Goal: Communication & Community: Answer question/provide support

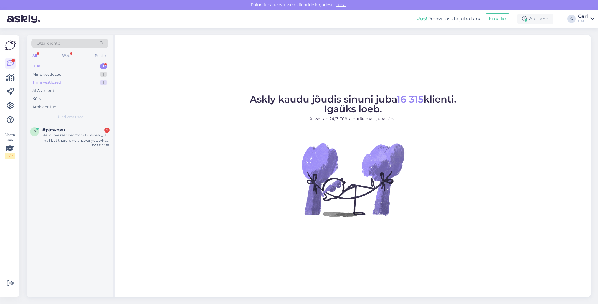
click at [83, 82] on div "Tiimi vestlused 1" at bounding box center [69, 82] width 77 height 8
click at [86, 67] on div "Uus 1" at bounding box center [69, 66] width 77 height 8
click at [85, 139] on div "Hello, I've reached from Business_EE mail but there is no answer yet, what is t…" at bounding box center [75, 138] width 67 height 11
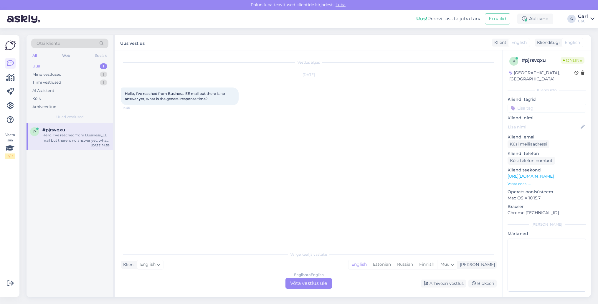
click at [315, 284] on div "English to English Võta vestlus üle" at bounding box center [309, 283] width 47 height 11
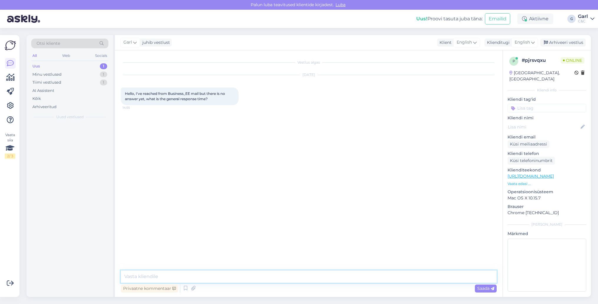
click at [315, 282] on textarea at bounding box center [309, 277] width 376 height 12
type textarea "e"
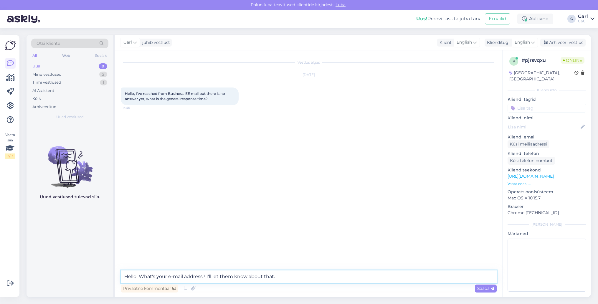
type textarea "Hello! What's your e-mail address? I'll let them know about that."
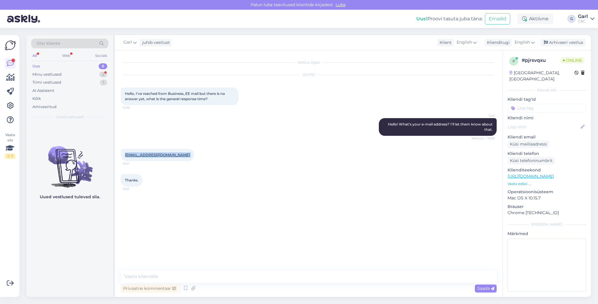
drag, startPoint x: 122, startPoint y: 155, endPoint x: 189, endPoint y: 153, distance: 66.9
click at [190, 153] on div "cihan.coban@hotyetistudio.com 15:01" at bounding box center [157, 155] width 73 height 12
copy div "cihan.coban@hotyetistudio.com 15:01"
click at [92, 76] on div "Minu vestlused 2" at bounding box center [69, 74] width 77 height 8
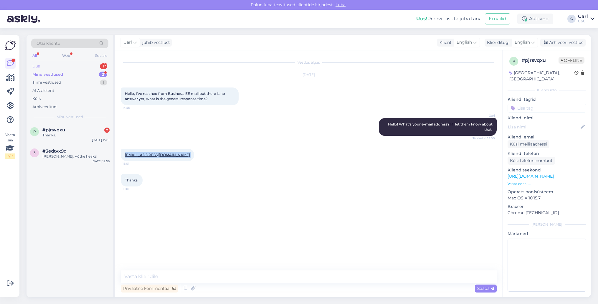
click at [91, 66] on div "Uus 1" at bounding box center [69, 66] width 77 height 8
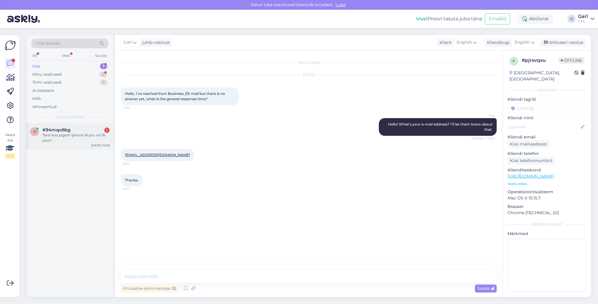
click at [96, 135] on div "Tere! Kas pigem iphone 16 pro või 16 plus?" at bounding box center [75, 138] width 67 height 11
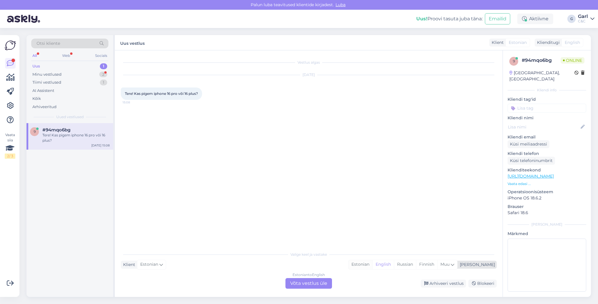
click at [373, 265] on div "Estonian" at bounding box center [361, 264] width 24 height 9
click at [318, 281] on div "Estonian to Estonian Võta vestlus üle" at bounding box center [309, 283] width 47 height 11
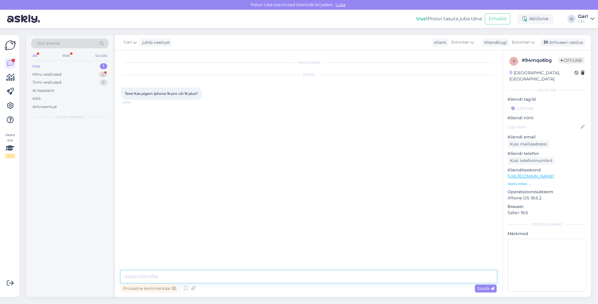
click at [318, 281] on textarea at bounding box center [309, 277] width 376 height 12
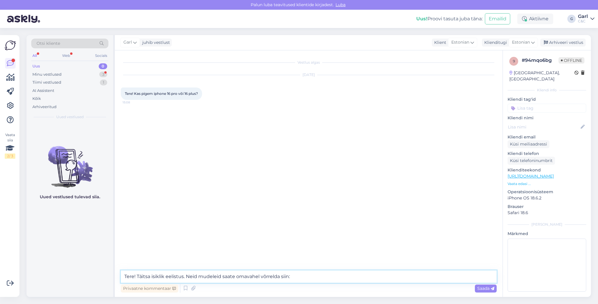
paste textarea "https://www.apple.com/ee/iphone/compare/?modelList=iphone-16-pro,iphone-16-plus…"
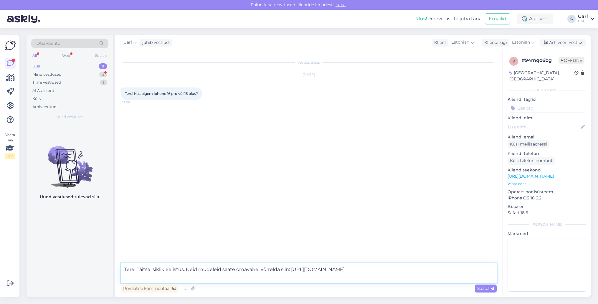
type textarea "Tere! Täitsa isiklik eelistus. Neid mudeleid saate omavahel võrrelda siin: http…"
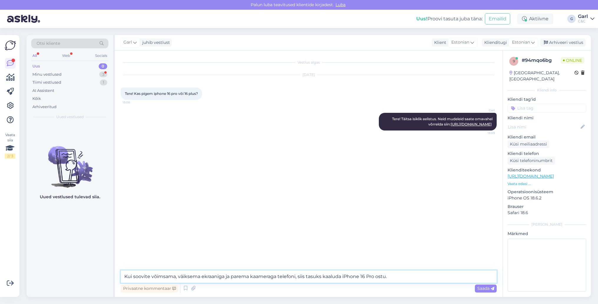
type textarea "Kui soovite võimsama, väiksema ekraaniga ja parema kaameraga telefoni, siis tas…"
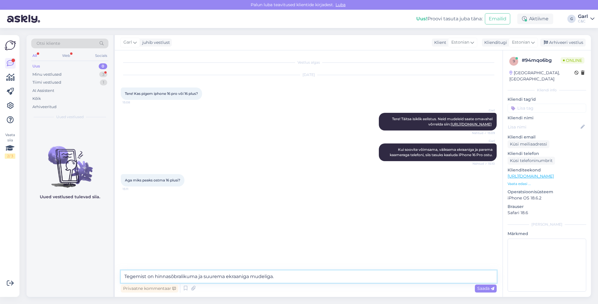
type textarea "Tegemist on hinnasõbralikuma ja suurema ekraaniga mudeliga."
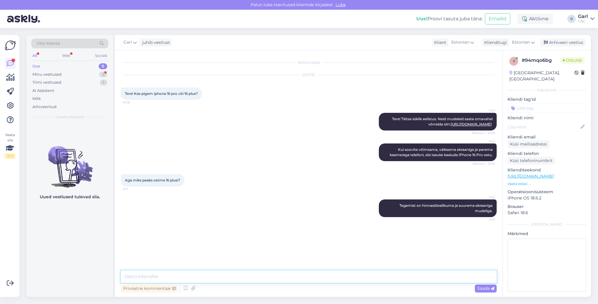
click at [210, 282] on textarea at bounding box center [309, 277] width 376 height 12
type textarea "i"
type textarea "St. iPhone 16 Plus on 6,7" suurusega, iPhone 16 Pro aga 6,1"."
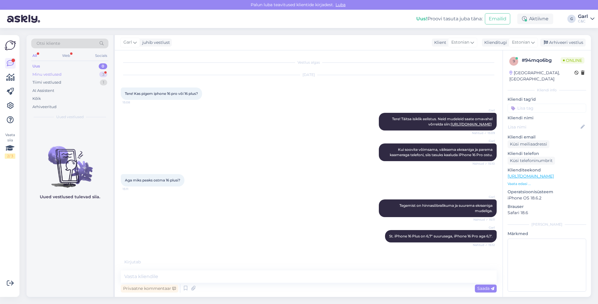
click at [101, 72] on div "3" at bounding box center [103, 75] width 8 height 6
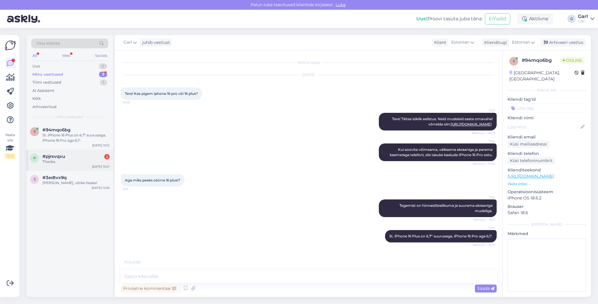
click at [89, 152] on div "p #pjrsvqxu 2 Thanks. Sep 9 15:01" at bounding box center [70, 160] width 87 height 21
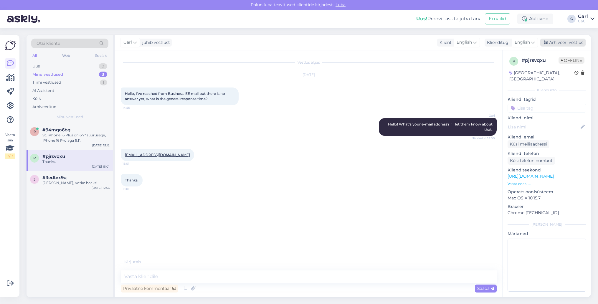
click at [547, 43] on icon at bounding box center [546, 43] width 4 height 4
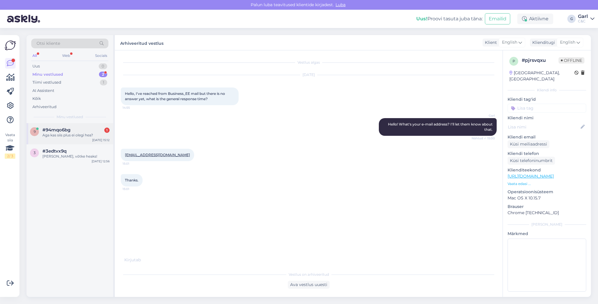
click at [79, 139] on div "9 #94mqo6bg 1 Aga kas siis plus ei olegi hea? Sep 9 15:12" at bounding box center [70, 133] width 87 height 21
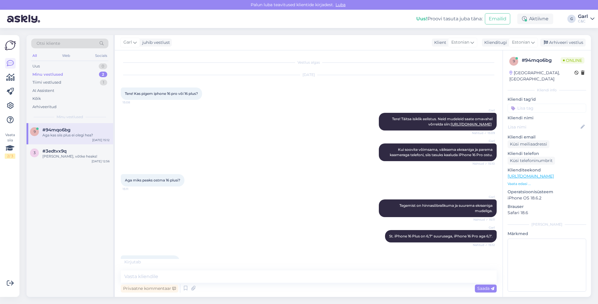
scroll to position [20, 0]
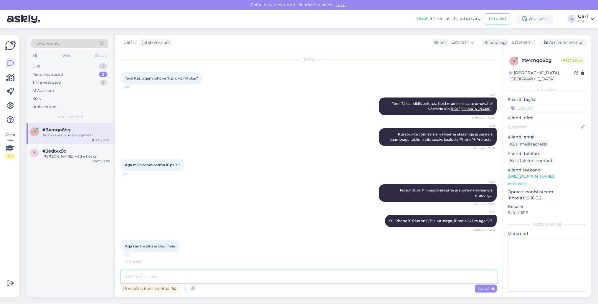
click at [261, 281] on textarea at bounding box center [309, 277] width 376 height 12
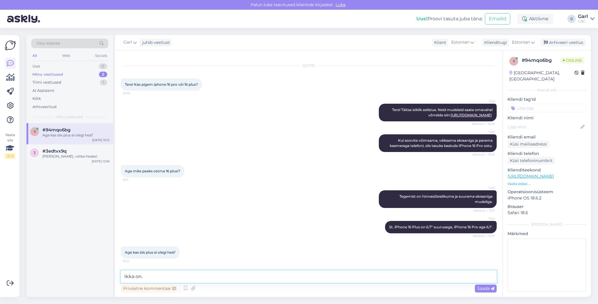
type textarea "Ikka on."
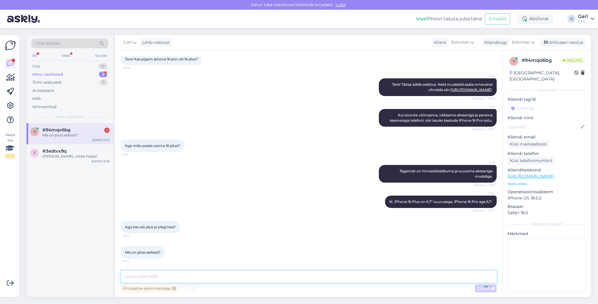
scroll to position [65, 0]
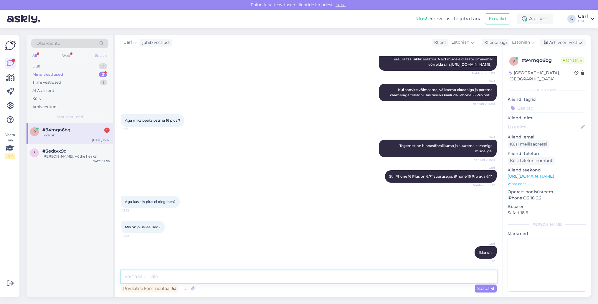
click at [261, 281] on textarea at bounding box center [309, 277] width 376 height 12
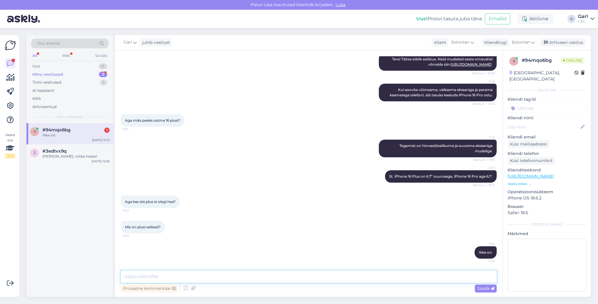
click at [261, 281] on textarea at bounding box center [309, 277] width 376 height 12
type textarea "H"
type textarea "Eelis ongi hetkel suurem ekraan."
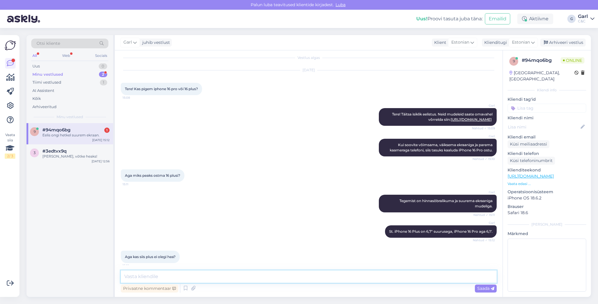
scroll to position [90, 0]
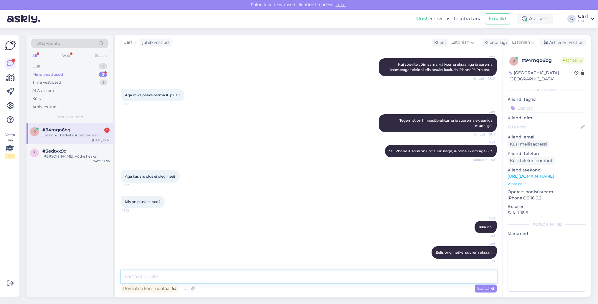
click at [391, 279] on textarea at bounding box center [309, 277] width 376 height 12
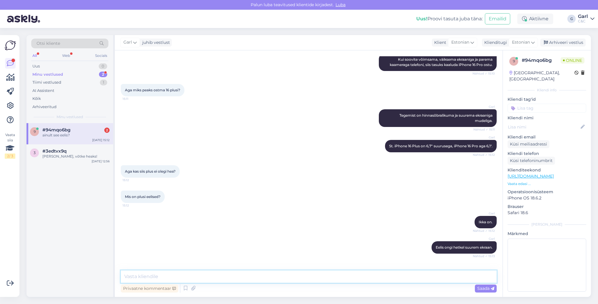
scroll to position [116, 0]
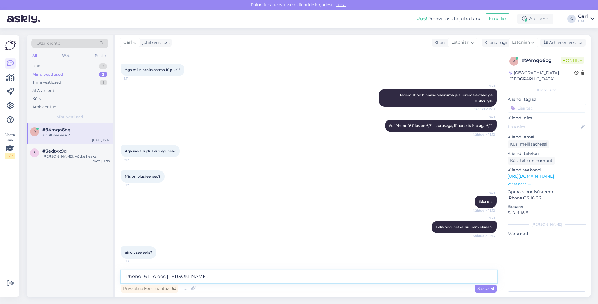
type textarea "iPhone 16 Pro ees küll."
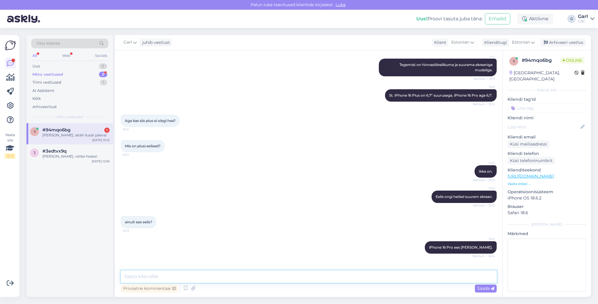
scroll to position [166, 0]
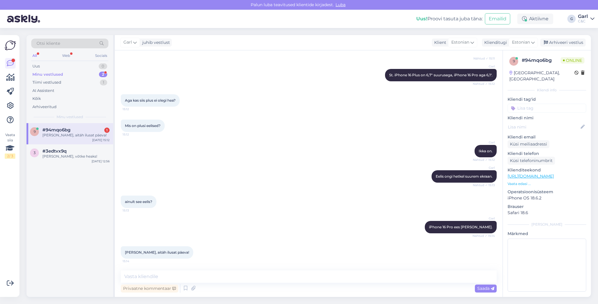
click at [259, 284] on div "Privaatne kommentaar Saada" at bounding box center [309, 288] width 376 height 11
click at [259, 280] on textarea at bounding box center [309, 277] width 376 height 12
type textarea "Ikka, võtke heaks!"
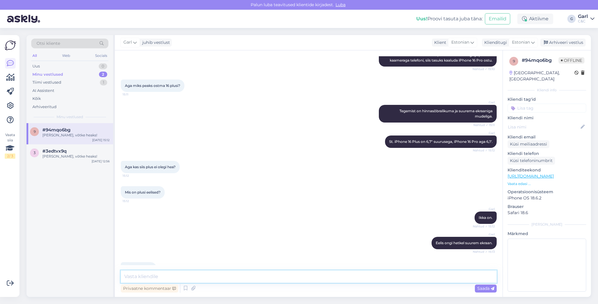
scroll to position [192, 0]
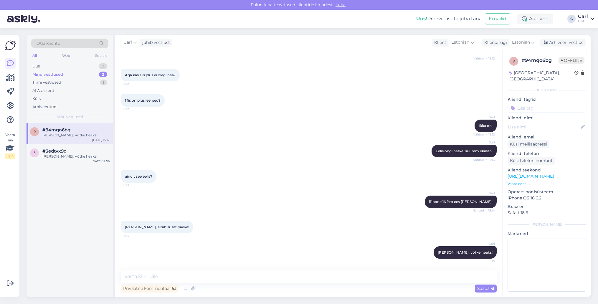
click at [525, 181] on p "Vaata edasi ..." at bounding box center [547, 183] width 79 height 5
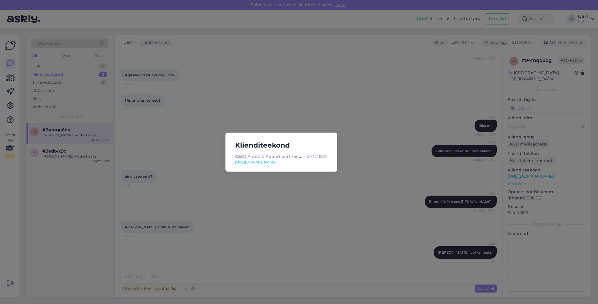
click at [339, 123] on div "Klienditeekond C&C | Ametlik Apple'i partner Eestis Sep 9 15:08 https://cec.ee/" at bounding box center [299, 152] width 598 height 304
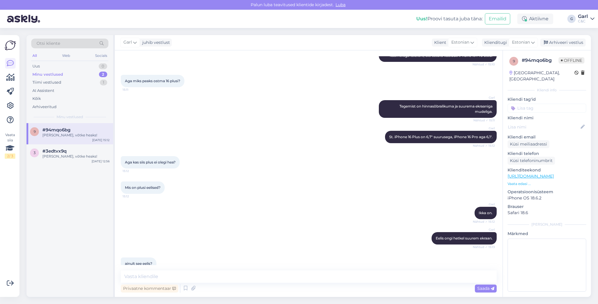
scroll to position [0, 0]
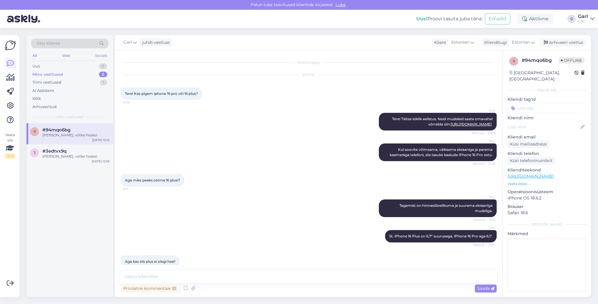
click at [521, 174] on link "https://cec.ee/" at bounding box center [531, 176] width 46 height 5
click at [520, 181] on p "Vaata edasi ..." at bounding box center [547, 183] width 79 height 5
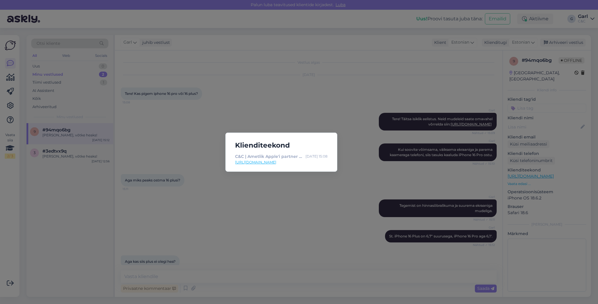
click at [192, 147] on div "Klienditeekond C&C | Ametlik Apple'i partner Eestis Sep 9 15:08 https://cec.ee/" at bounding box center [299, 152] width 598 height 304
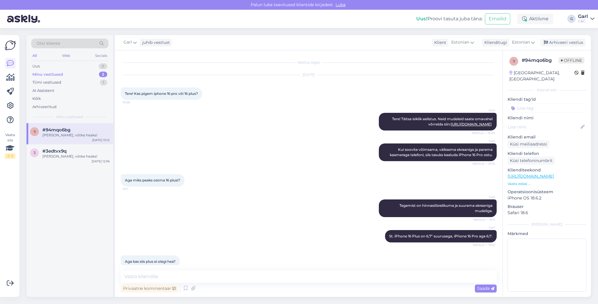
scroll to position [192, 0]
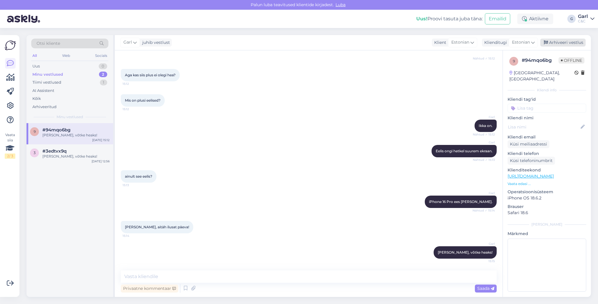
click at [555, 39] on div "Arhiveeri vestlus" at bounding box center [563, 43] width 45 height 8
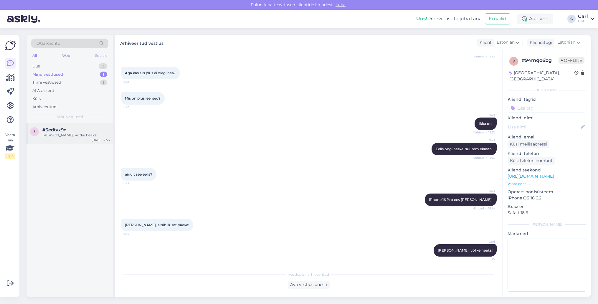
click at [74, 140] on div "3 #3edtvx9q Ikka, võtke heaks! Sep 9 12:56" at bounding box center [70, 133] width 87 height 21
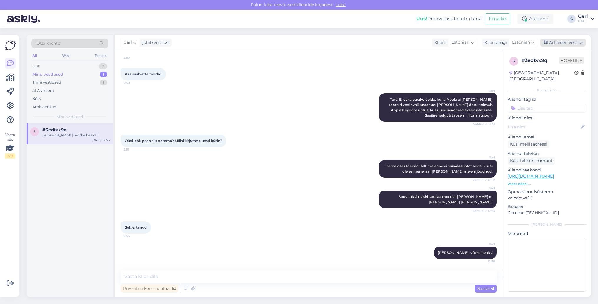
click at [575, 39] on div "Arhiveeri vestlus" at bounding box center [563, 43] width 45 height 8
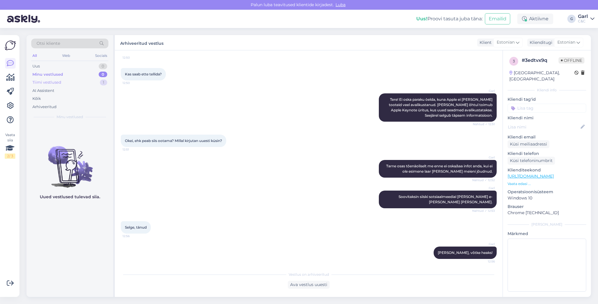
click at [83, 81] on div "Tiimi vestlused 1" at bounding box center [69, 82] width 77 height 8
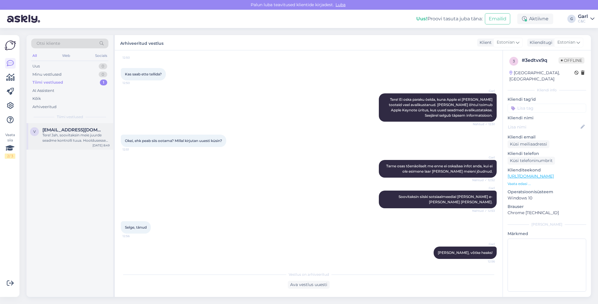
click at [75, 144] on div "v viktoria.ivanova95@gmail.com Tere! Jah, soovitaksin meie juurde seadme kontro…" at bounding box center [70, 136] width 87 height 27
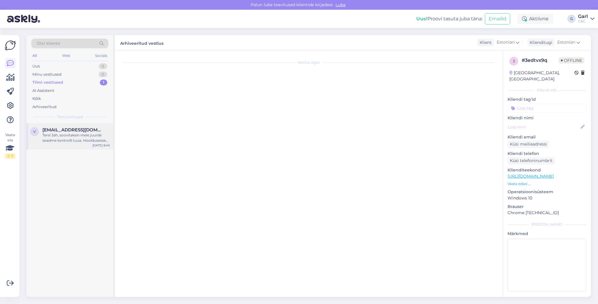
scroll to position [0, 0]
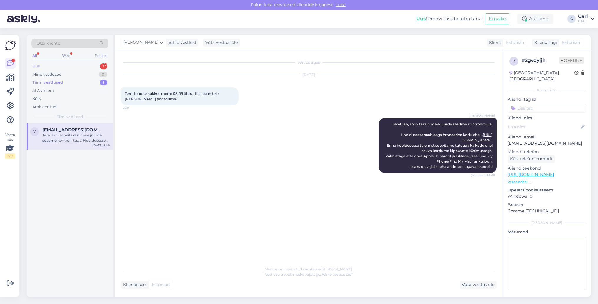
click at [84, 65] on div "Uus 1" at bounding box center [69, 66] width 77 height 8
click at [81, 131] on div "#amyaunvp 1" at bounding box center [75, 129] width 67 height 5
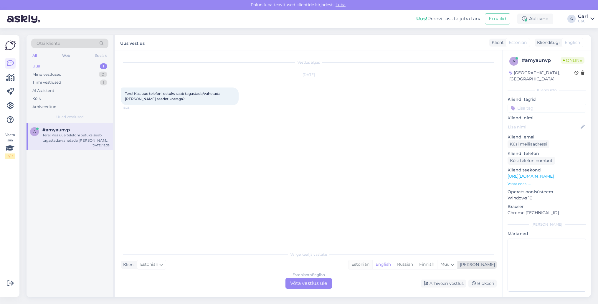
click at [373, 263] on div "Estonian" at bounding box center [361, 264] width 24 height 9
click at [314, 283] on div "Estonian to Estonian Võta vestlus üle" at bounding box center [309, 283] width 47 height 11
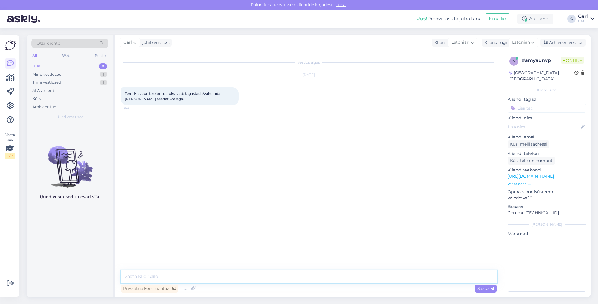
click at [314, 279] on textarea at bounding box center [309, 277] width 376 height 12
type textarea "Tere! Jah, ühe toote ostu kohta võib tagasiostu tuua kuni 5 vana seadet."
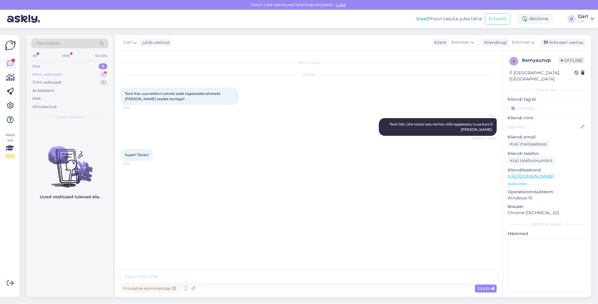
click at [94, 75] on div "Minu vestlused 1" at bounding box center [69, 74] width 77 height 8
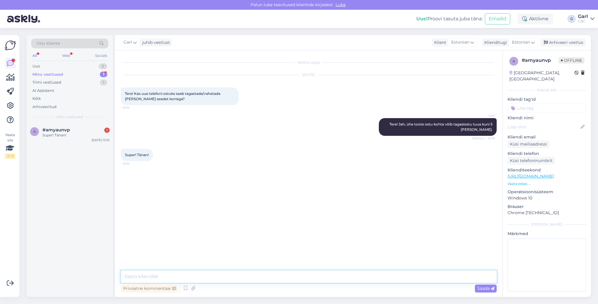
click at [213, 272] on textarea at bounding box center [309, 277] width 376 height 12
click at [561, 42] on div "Arhiveeri vestlus" at bounding box center [563, 43] width 45 height 8
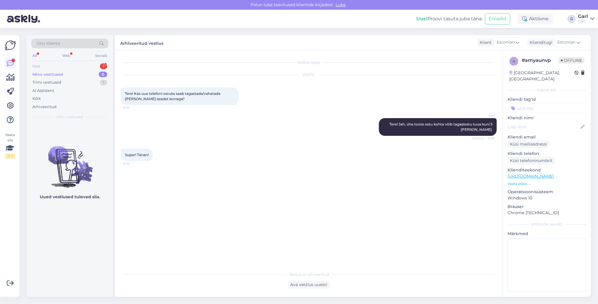
click at [98, 67] on div "Uus 1" at bounding box center [69, 66] width 77 height 8
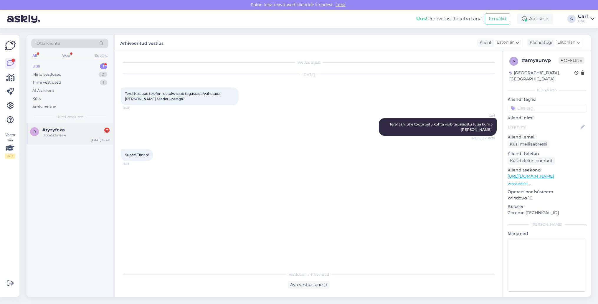
click at [83, 133] on div "Продать вам" at bounding box center [75, 135] width 67 height 5
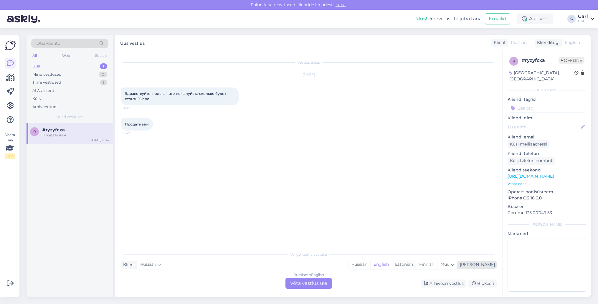
click at [416, 266] on div "Estonian" at bounding box center [404, 264] width 24 height 9
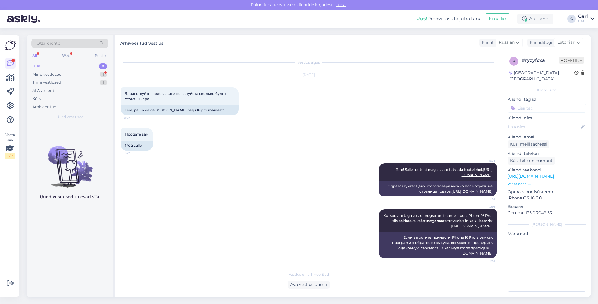
scroll to position [12, 0]
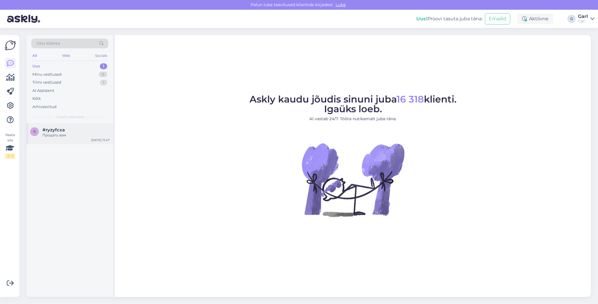
click at [78, 141] on div "r #ryzyfcxa Продать вам Sep 9 15:47" at bounding box center [70, 133] width 87 height 21
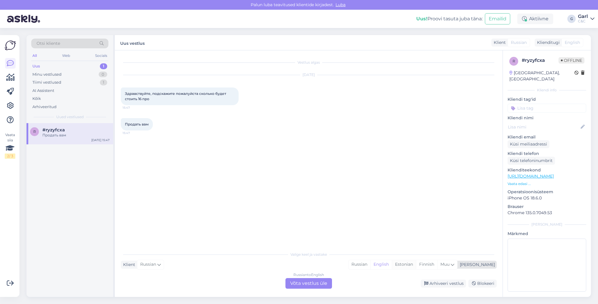
click at [416, 266] on div "Estonian" at bounding box center [404, 264] width 24 height 9
click at [308, 279] on div "Russian to Estonian Võta vestlus üle" at bounding box center [309, 283] width 47 height 11
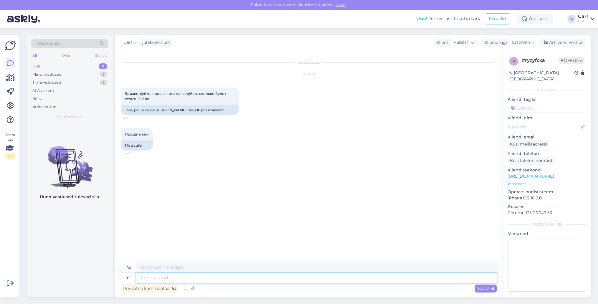
click at [304, 278] on textarea at bounding box center [316, 278] width 361 height 10
click at [294, 282] on textarea at bounding box center [316, 278] width 361 height 10
type textarea "Tere! Sel"
type textarea "Привет!"
type textarea "Tere! Selle to"
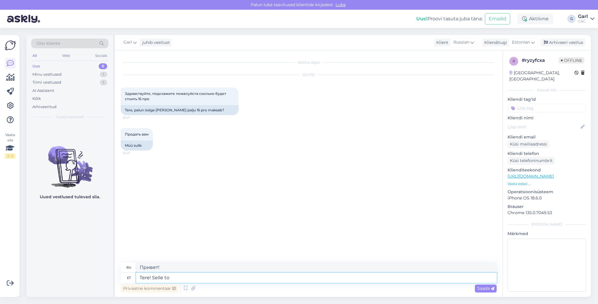
type textarea "Привет! Это"
type textarea "Tere! Selle tootehinnaga sa"
type textarea "Здравствуйте! По этой цене"
type textarea "Tere! Selle tootehinnaga saate tut"
type textarea "Здравствуйте! С этой ценой вы получаете"
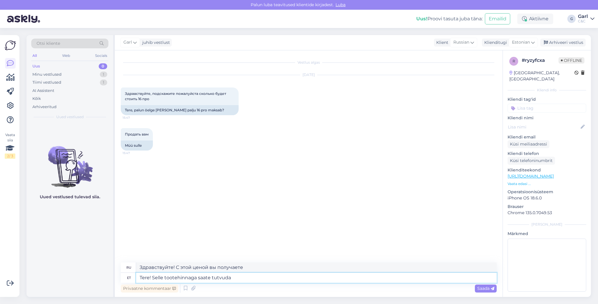
type textarea "Tere! Selle tootehinnaga saate tutvuda t"
type textarea "Здравствуйте! Вы можете узнать цену этого товара."
paste textarea "https://www.shop.cec.ee/iphone-16-pro?color=445&erply_storage=44"
type textarea "Tere! Selle tootehinnaga saate tutvuda tootelehel: https://www.shop.cec.ee/ipho…"
type textarea "Здравствуйте! Цену этого товара можно посмотреть на странице товара:"
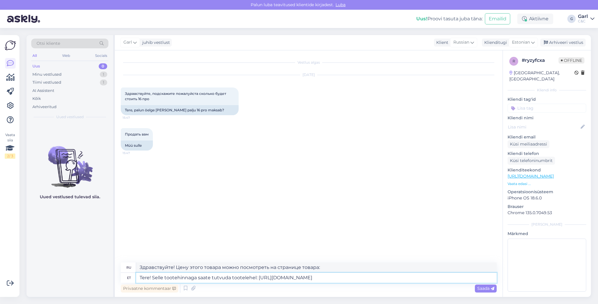
type textarea "Tere! Selle tootehinnaga saate tutvuda tootelehel: https://www.shop.cec.ee/ipho…"
type textarea "Здравствуйте! Цену этого товара можно посмотреть на странице товара: https://ww…"
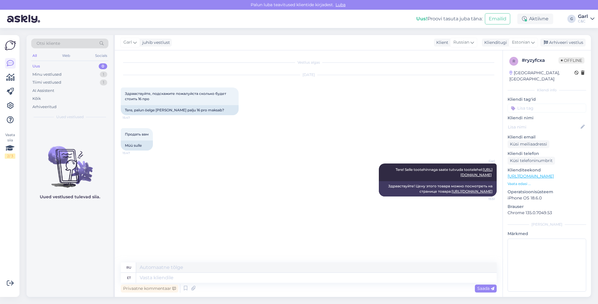
click at [549, 174] on link "https://www.shop.cec.ee/vaheta-apple-seade" at bounding box center [531, 176] width 46 height 5
click at [164, 277] on textarea at bounding box center [316, 278] width 361 height 10
type textarea "Kui s"
type textarea "Если"
type textarea "Kui soovite t"
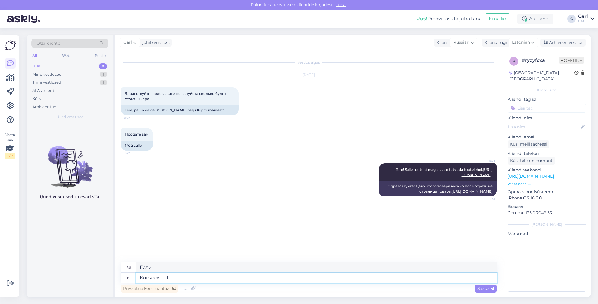
type textarea "Если ты хочешь"
type textarea "Kui soovite tagasiostu pr"
type textarea "Если вы хотите вернуть деньги"
type textarea "Kui soovite tagasiostu programmi raam"
type textarea "Если вам нужна программа обратного выкупа"
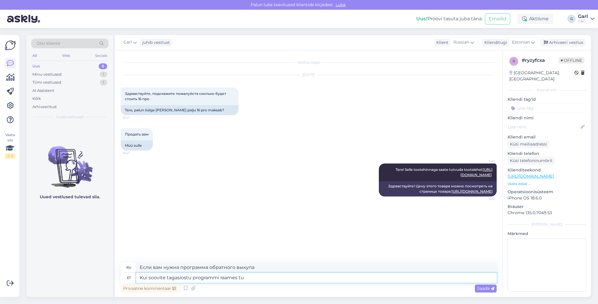
type textarea "Kui soovite tagasiostu programmi raames tuu"
type textarea "Если вы хотите выкупить по программе"
type textarea "Kui soovite tagasiostu programmi raames tuua iP"
type textarea "Если вы хотите запустить программу обратного выкупа"
type textarea "Kui soovite tagasiostu programmi raames tuua iPhone 16"
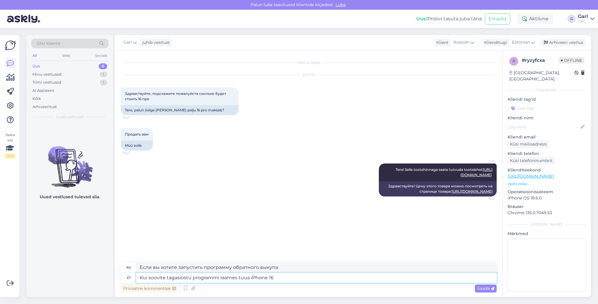
type textarea "Если вы хотите сдать iPhone по программе обратного выкупа"
type textarea "Kui soovite tagasiostu programmi raames tuua iPhone 16 Pr"
type textarea "Если вы хотите принести iPhone 16 в рамках программы обратного выкупа"
type textarea "Kui soovite tagasiostu programmi raames tuua iPhone 16 Pro, si"
type textarea "Если вы хотите принести iPhone 16 Pro в рамках программы обратного выкупа,"
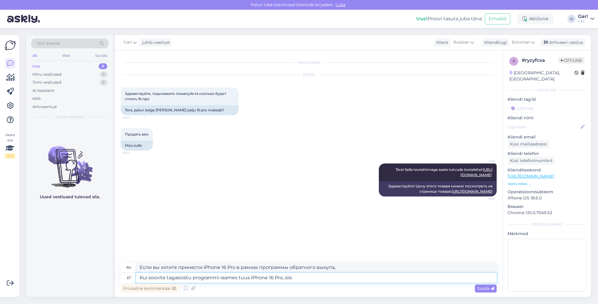
type textarea "Kui soovite tagasiostu programmi raames tuua iPhone 16 Pro, siis"
type textarea "Если вы хотите принести iPhone 16 Pro в рамках программы обратного выкупа, то"
type textarea "Kui soovite tagasiostu programmi raames tuua iPhone 16 Pro, siis eeldatava vä"
type textarea "Если вы хотите приобрести iPhone 16 Pro в рамках программы обратного выкупа, ож…"
type textarea "Kui soovite tagasiostu programmi raames tuua iPhone 16 Pro, siis eeldatava väär…"
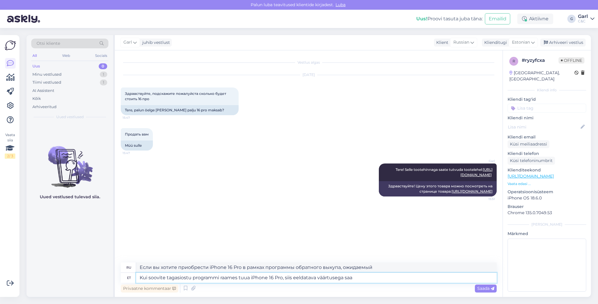
type textarea "Если вы хотите сдать iPhone 16 Pro по программе обратного выкупа, то с ориентир…"
type textarea "Kui soovite tagasiostu programmi raames tuua iPhone 16 Pro, siis eeldatava väär…"
type textarea "Если вы хотите сдать iPhone 16 Pro по программе обратного выкупа, вы можете пол…"
type textarea "Kui soovite tagasiostu programmi raames tuua iPhone 16 Pro, siis eeldatava väär…"
type textarea "Если вы хотите сдать iPhone 16 Pro по программе обратного выкупа, вы можете узн…"
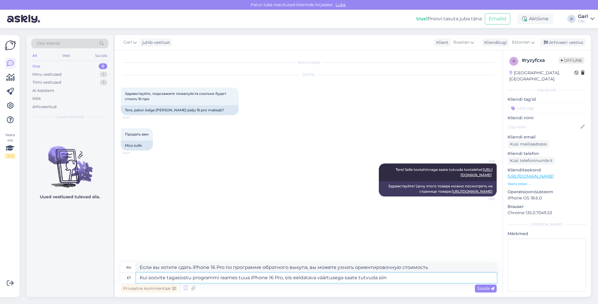
type textarea "Kui soovite tagasiostu programmi raames tuua iPhone 16 Pro, siis eeldatava väär…"
type textarea "Если вы хотите сдать iPhone 16 Pro по программе обратного выкупа, вы можете про…"
type textarea "Kui soovite tagasiostu programmi raames tuua iPhone 16 Pro, siis eeldatava väär…"
type textarea "Если вы хотите приобрести iPhone 16 Pro по программе обратного выкупа, вы может…"
paste textarea "https://www.shop.cec.ee/vaheta-apple-seade"
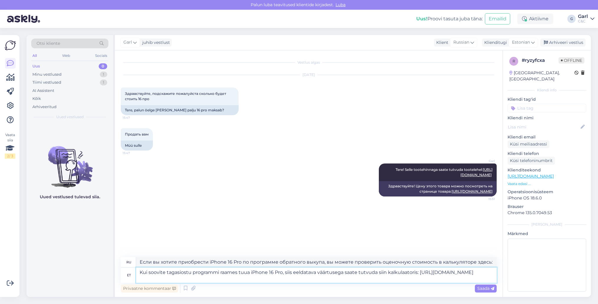
type textarea "Kui soovite tagasiostu programmi raames tuua iPhone 16 Pro, siis eeldatava väär…"
type textarea "Если вы хотите принести iPhone 16 Pro в рамках программы обратного выкупа, вы м…"
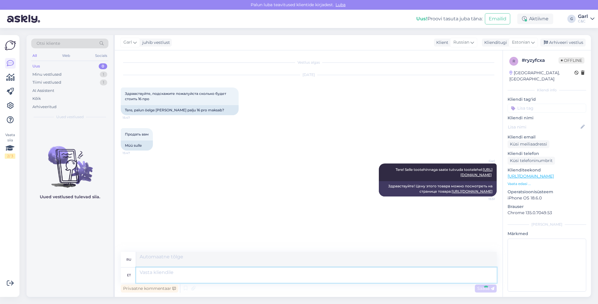
scroll to position [18, 0]
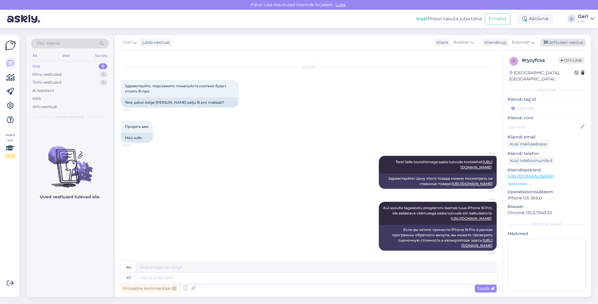
click at [553, 40] on div "Arhiveeri vestlus" at bounding box center [563, 43] width 45 height 8
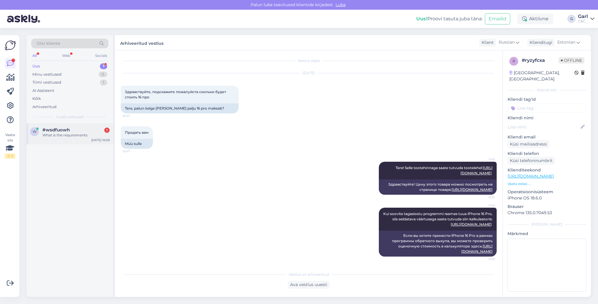
click at [88, 134] on div "What is the requirements" at bounding box center [75, 135] width 67 height 5
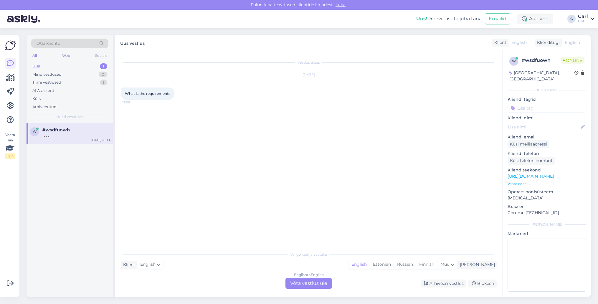
click at [316, 283] on div "English to English Võta vestlus üle" at bounding box center [309, 283] width 47 height 11
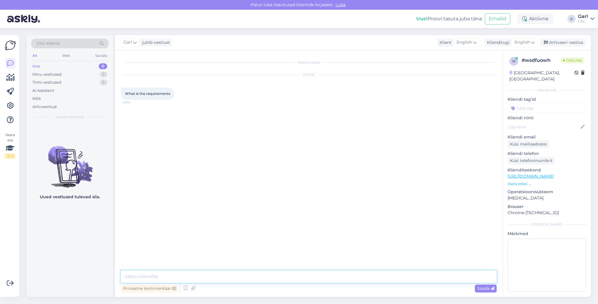
click at [314, 280] on textarea at bounding box center [309, 277] width 376 height 12
type textarea "Hello! Could you please specify?"
click at [261, 279] on textarea at bounding box center [309, 277] width 376 height 12
click at [82, 235] on div "Uued vestlused tulevad siia." at bounding box center [70, 210] width 87 height 174
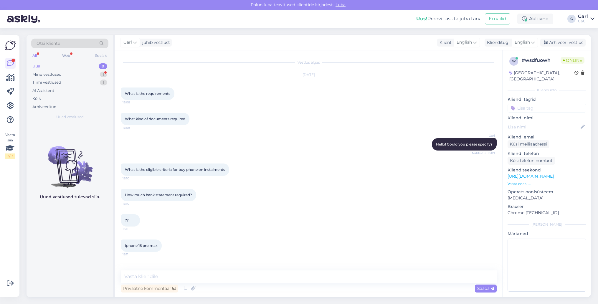
click at [169, 268] on div "Vestlus algas Sep 9 2025 What is the requirements 16:08 What kind of documents …" at bounding box center [309, 173] width 388 height 247
click at [169, 273] on textarea at bounding box center [309, 277] width 376 height 12
paste textarea "These are different for each installment provider. You must be at least 18-21 y…"
type textarea "These are different for each installment provider. You must be at least 18-21 y…"
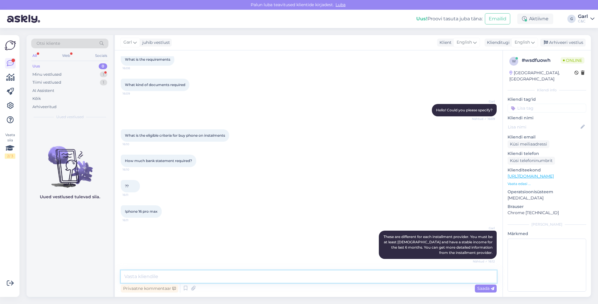
scroll to position [60, 0]
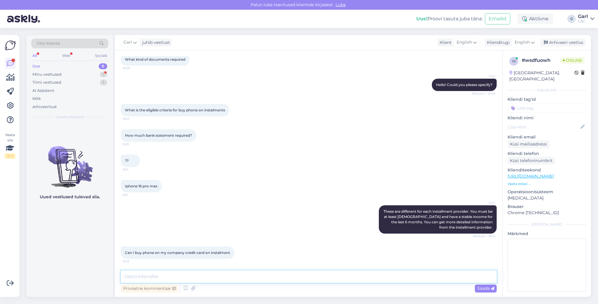
click at [165, 272] on textarea at bounding box center [309, 277] width 376 height 12
click at [200, 276] on textarea "Ettevõtetele maksu" at bounding box center [309, 277] width 376 height 12
type textarea "Ettevõtetele järelmaksu pakub ESTO."
paste textarea "ESTO offers installment payments for companies."
click at [123, 275] on textarea "ESTO offers installment payments for companies." at bounding box center [309, 277] width 376 height 12
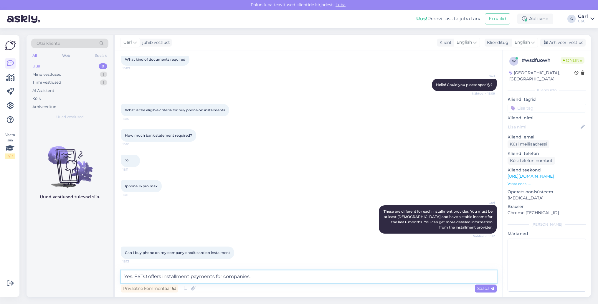
click at [287, 271] on textarea "Yes. ESTO offers installment payments for companies." at bounding box center [309, 277] width 376 height 12
click at [276, 278] on textarea "Yes. ESTO offers installment payments for companies." at bounding box center [309, 277] width 376 height 12
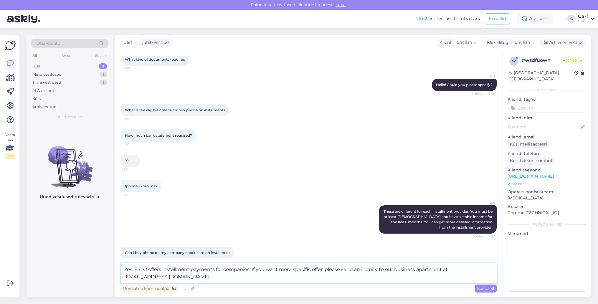
type textarea "Yes. ESTO offers installment payments for companies. If you want more specific …"
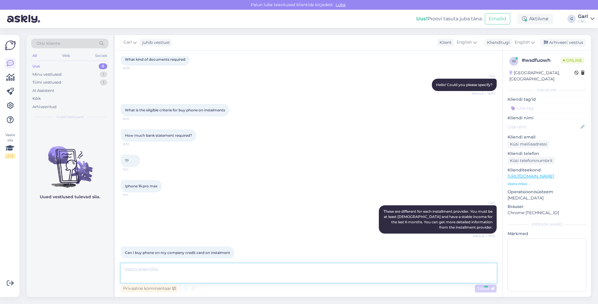
scroll to position [95, 0]
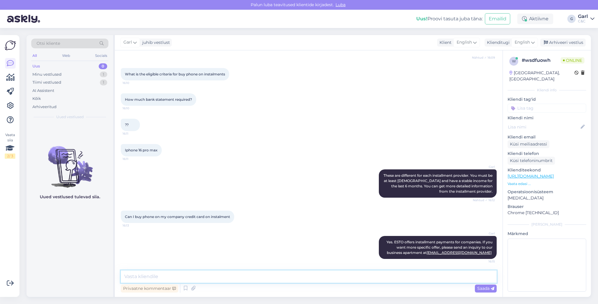
click at [261, 278] on textarea at bounding box center [309, 277] width 376 height 12
type textarea "department*"
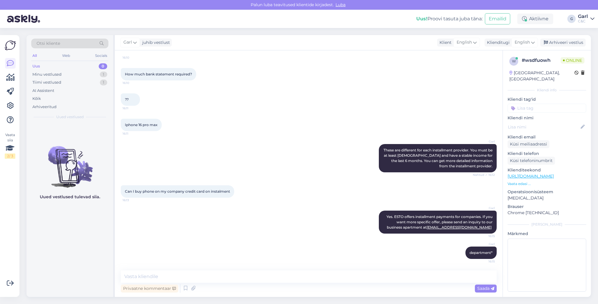
click at [277, 284] on div "Privaatne kommentaar Saada" at bounding box center [309, 288] width 376 height 11
click at [276, 280] on textarea at bounding box center [309, 277] width 376 height 12
click at [90, 73] on div "Minu vestlused 1" at bounding box center [69, 74] width 77 height 8
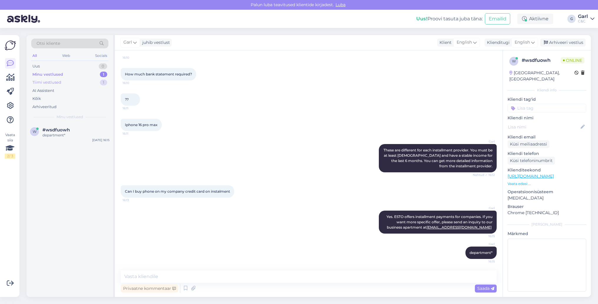
click at [90, 82] on div "Tiimi vestlused 1" at bounding box center [69, 82] width 77 height 8
click at [70, 73] on div "Minu vestlused 1" at bounding box center [69, 74] width 77 height 8
click at [74, 142] on div "w #wsdfuowh department* Sep 9 16:15" at bounding box center [70, 133] width 87 height 21
click at [102, 66] on div "1" at bounding box center [103, 66] width 7 height 6
click at [80, 134] on div "pakk eile kokku pandud ja pole isegi smart posti üleantud" at bounding box center [75, 138] width 67 height 11
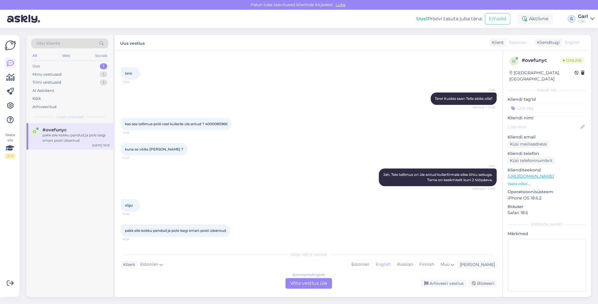
scroll to position [6, 0]
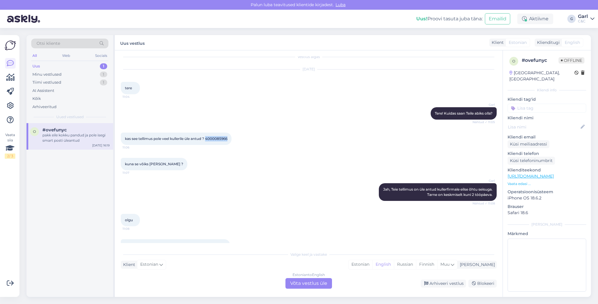
drag, startPoint x: 208, startPoint y: 139, endPoint x: 241, endPoint y: 140, distance: 32.7
click at [241, 140] on div "kas see tellimus pole veel kullerile üle antud ? 4000085966 11:06" at bounding box center [309, 138] width 376 height 25
copy span "4000085966"
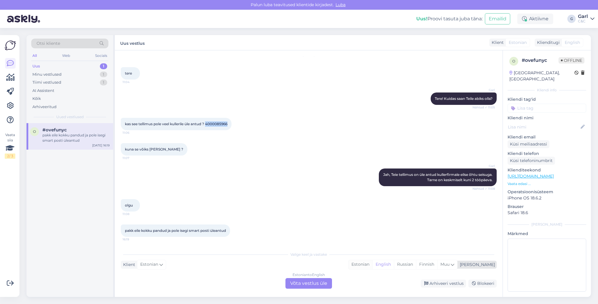
click at [373, 265] on div "Estonian" at bounding box center [361, 264] width 24 height 9
click at [323, 284] on div "Estonian to Estonian Võta vestlus üle" at bounding box center [309, 283] width 47 height 11
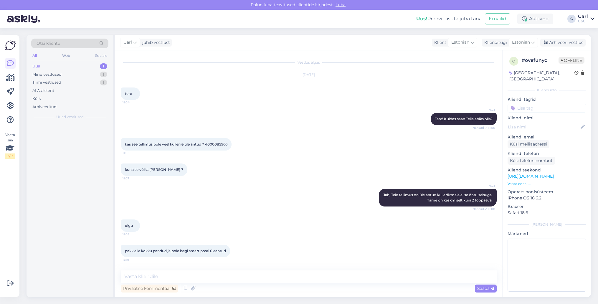
scroll to position [0, 0]
click at [323, 281] on textarea at bounding box center [309, 277] width 376 height 12
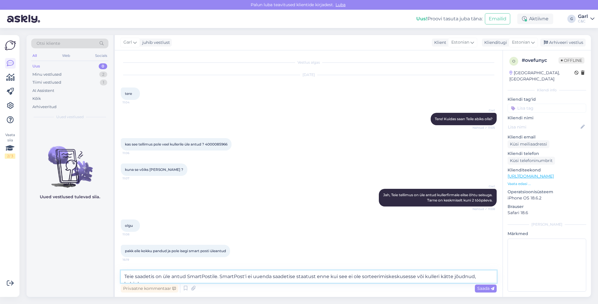
type textarea "Teie saadetis on üle antud SmartPostile. SmartPost'i ei uuenda saadetise staatu…"
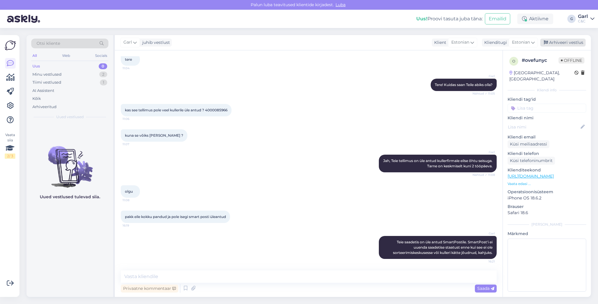
click at [569, 44] on div "Arhiveeri vestlus" at bounding box center [563, 43] width 45 height 8
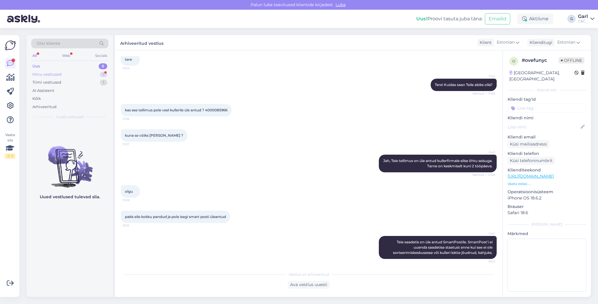
click at [100, 75] on div "Minu vestlused 1" at bounding box center [69, 74] width 77 height 8
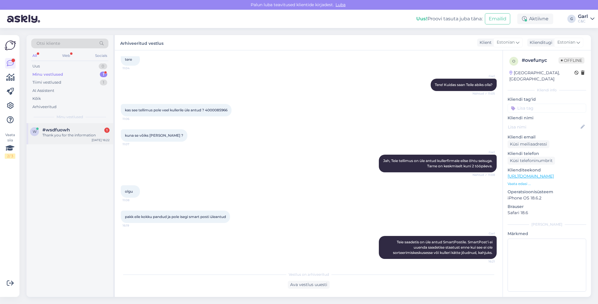
click at [84, 129] on div "#wsdfuowh 1" at bounding box center [75, 129] width 67 height 5
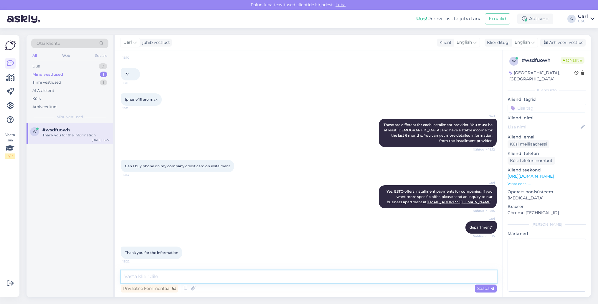
click at [290, 279] on textarea at bounding box center [309, 277] width 376 height 12
type textarea "You're welcome!"
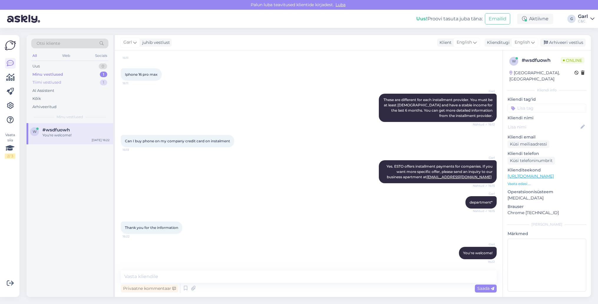
click at [86, 81] on div "Tiimi vestlused 1" at bounding box center [69, 82] width 77 height 8
click at [103, 67] on div "1" at bounding box center [103, 66] width 7 height 6
click at [79, 121] on div "Otsi kliente All Web Socials Uus 1 Minu vestlused 1 Tiimi vestlused 1 AI Assist…" at bounding box center [70, 79] width 87 height 88
click at [79, 132] on div "#qulrtcqu 1" at bounding box center [75, 129] width 67 height 5
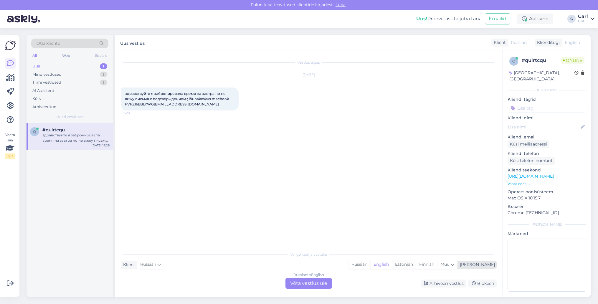
click at [416, 266] on div "Estonian" at bounding box center [404, 264] width 24 height 9
click at [302, 277] on div "Russian to Estonian" at bounding box center [308, 274] width 33 height 5
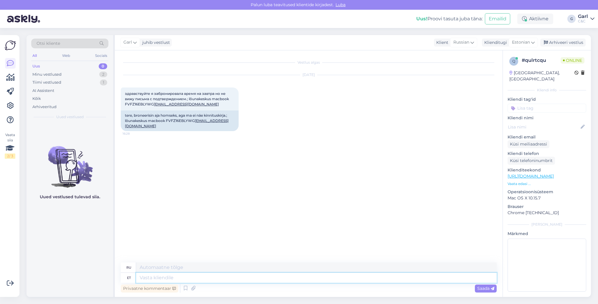
click at [212, 275] on textarea at bounding box center [316, 278] width 361 height 10
type textarea "Tere!"
type textarea "Привет!"
type textarea "Tere! Näen, e"
type textarea "Привет! Понятно."
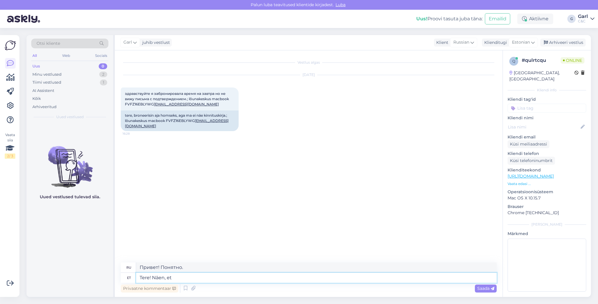
type textarea "Tere! Näen, et"
type textarea "Привет! Я вижу это."
click at [148, 277] on textarea "Tere! Näen, et" at bounding box center [316, 278] width 361 height 10
type textarea "Tere õ! Näen, et"
type textarea "Привет, я вижу это."
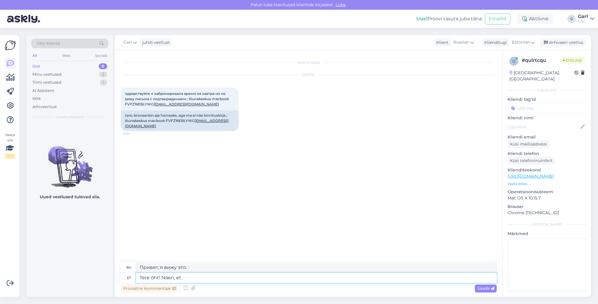
type textarea "Tere õhtu! Näen, et"
type textarea "Привет, я вижу."
type textarea "Tere õhtust! Näen, et"
type textarea "Добрый вечер! Я вижу."
click at [212, 278] on textarea "Tere õhtust! Näen, et" at bounding box center [316, 278] width 361 height 10
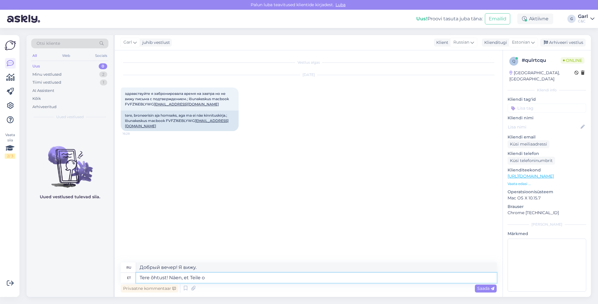
type textarea "Tere õhtust! Näen, et Teile on"
type textarea "Добрый вечер! Вижу, что ты"
type textarea "Tere õhtust! Näen, et Teile on il"
type textarea "Добрый вечер! Вижу, у вас есть"
type textarea "Tere õhtust! Näen, et Teile on ilusti h"
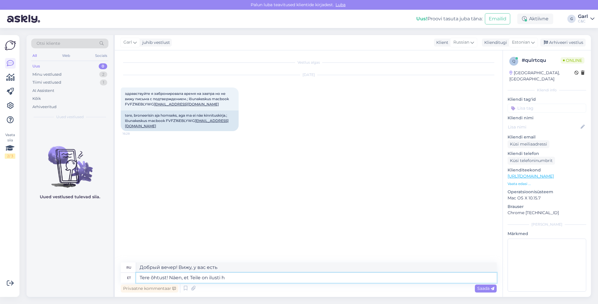
type textarea "Добрый вечер! Вижу, вы отлично проводите время."
type textarea "Tere õhtust! Näen, et Teile on ilusti hooldusaeg homme kell"
type textarea "Добрый вечер! Вижу, у вас завтра хороший день."
type textarea "Tere õhtust! Näen, et Teile on ilusti hooldusaeg homme kella 15"
type textarea "Добрый вечер! Вижу, у вас завтра прекрасная встреча в"
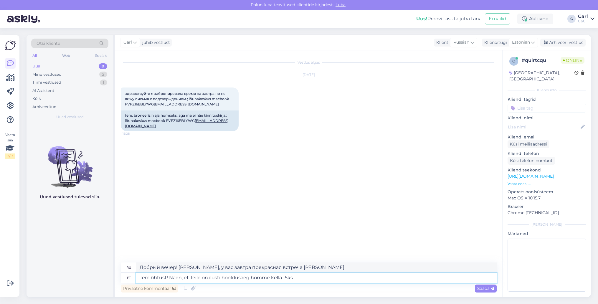
type textarea "Tere õhtust! Näen, et Teile on ilusti hooldusaeg homme kella 15ks"
type textarea "Добрый вечер! Вижу, у вас назначена хорошая встреча завтра в 15:00."
type textarea "Tere õhtust! Näen, et Teile on ilusti hooldusaeg homme kella 15ks broneeritud."
type textarea "Добрый вечер! Вижу, у вас назначена прекрасная встреча на завтра в 15:00."
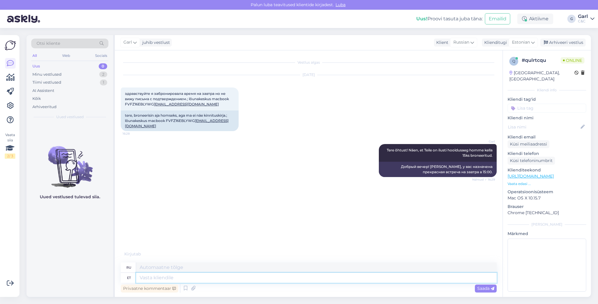
click at [324, 281] on textarea at bounding box center [316, 278] width 361 height 10
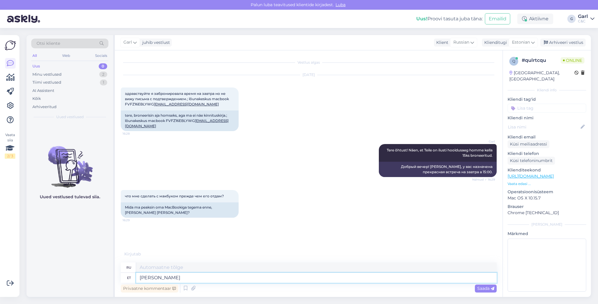
type textarea "Kui v"
type textarea "Если"
type textarea "Kui võimalik, si"
type textarea "Если возможно,"
type textarea "Kui võimalik, siis"
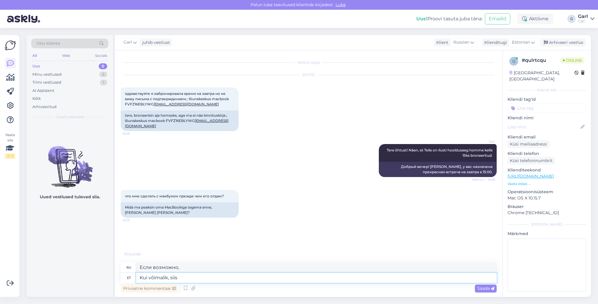
type textarea "Если возможно, то"
type textarea "Kui võimalik, siis teha"
type textarea "Если возможно, сделайте"
type textarea "Kui võimalik, siis teha tagavarakoopia ja"
type textarea "Если возможно, сделайте резервную копию."
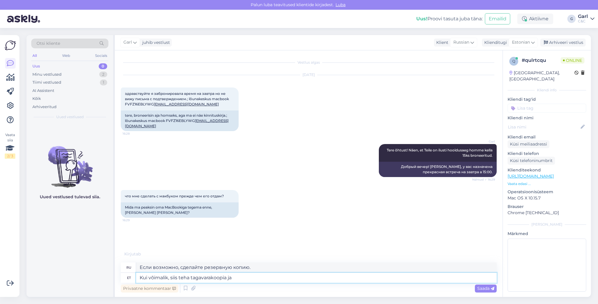
type textarea "Kui võimalik, siis teha tagavarakoopia ja v"
type textarea "Если возможно, сделайте резервную копию и"
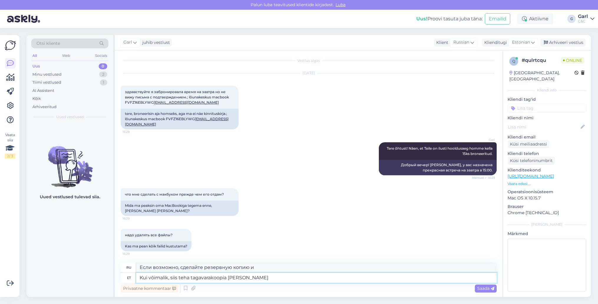
type textarea "Kui võimalik, siis teha tagavarakoopia ja välja"
type textarea "Если возможно, сделайте резервную копию и выйдите."
type textarea "Kui võimalik, siis teha tagavarakoopia ja välja lülitada ki"
type textarea "Если возможно, сделайте резервную копию и отключите его."
type textarea "Kui võimalik, siis teha tagavarakoopia ja välja lülitada kindlasti ka"
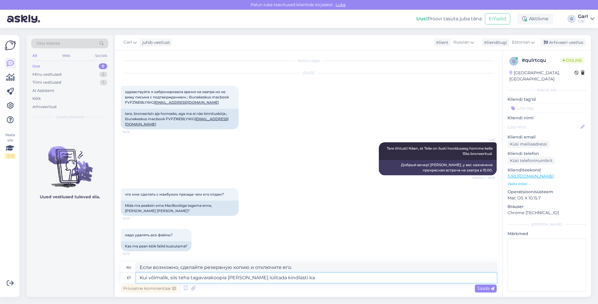
type textarea "Если возможно, сделайте резервную копию и обязательно выключите его."
type textarea "Kui võimalik, siis teha tagavarakoopia ja välja lülitada kindlasti ka Find M"
type textarea "Если возможно, сделайте резервную копию и обязательно отключите функцию «Поиск»."
type textarea "Kui võimalik, siis teha tagavarakoopia ja välja lülitada kindlasti ka Find My M"
type textarea "Если возможно, сделайте резервную копию и обязательно отключите функцию «Локато…"
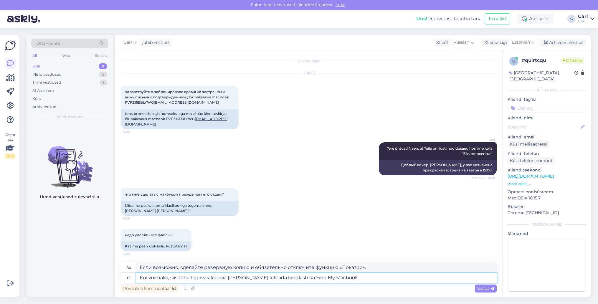
type textarea "Kui võimalik, siis teha tagavarakoopia ja välja lülitada kindlasti ka Find My M…"
type textarea "Если возможно, сделайте резервную копию и обязательно отключите функцию «Найти …"
type textarea "Kui võimalik, siis teha tagavarakoopia ja välja lülitada kindlasti ka Find My M…"
type textarea "Если возможно, сделайте резервную копию и обязательно отключите блокировку акти…"
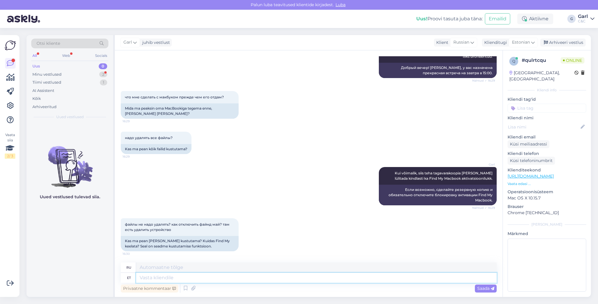
scroll to position [134, 0]
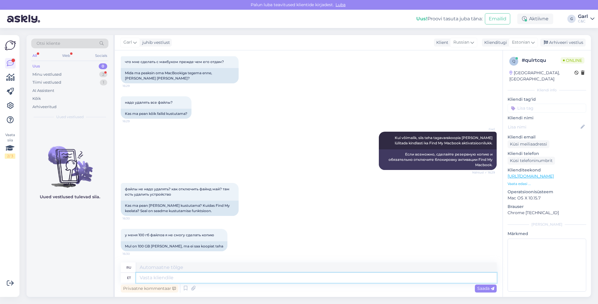
paste textarea "https://support.apple.com/et-ee/guide/icloud/mmdc23b125f6/icloud"
type textarea "https://support.apple.com/et-ee/guide/icloud/mmdc23b125f6/icloud"
click at [140, 277] on textarea "https://support.apple.com/et-ee/guide/icloud/mmdc23b125f6/icloud" at bounding box center [316, 278] width 361 height 10
type textarea "Fihttps://support.apple.com/et-ee/guide/icloud/mmdc23b125f6/icloud"
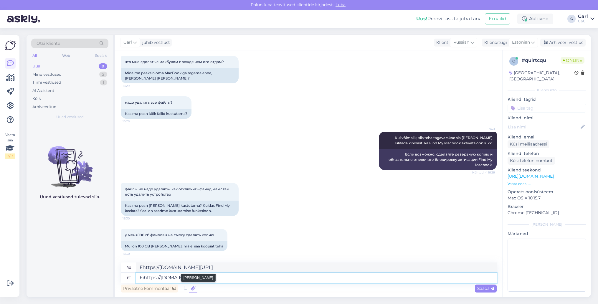
type textarea "Fihttps://support.apple.com/et-ee/guide/icloud/mmdc23b125f6/icloud"
type textarea "Find https://support.apple.com/et-ee/guide/icloud/mmdc23b125f6/icloud"
type textarea "Finhttps://support.apple.com/et-ee/guide/icloud/mmdc23b125f6/icloud"
type textarea "Find Mhttps://support.apple.com/et-ee/guide/icloud/mmdc23b125f6/icloud"
type textarea "Найдите https://support.apple.com/et-ee/guide/icloud/mmdc23b125f6/icloud"
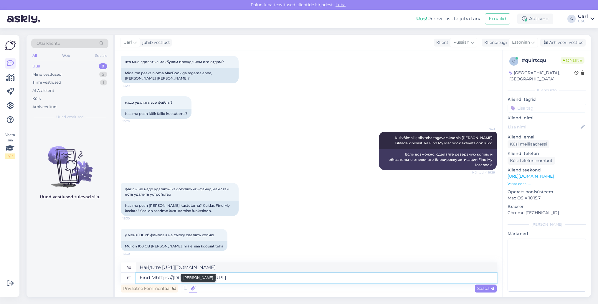
type textarea "Find Myhttps://support.apple.com/et-ee/guide/icloud/mmdc23b125f6/icloud"
type textarea "Найти Myhttps://support.apple.com/et-ee/guide/icloud/mmdc23b125f6/icloud"
type textarea "Find My vähttps://support.apple.com/et-ee/guide/icloud/mmdc23b125f6/icloud"
type textarea "Найти мой https://support.apple.com/et-ee/guide/icloud/mmdc23b125f6/icloud"
type textarea "Find My välhttps://support.apple.com/et-ee/guide/icloud/mmdc23b125f6/icloud"
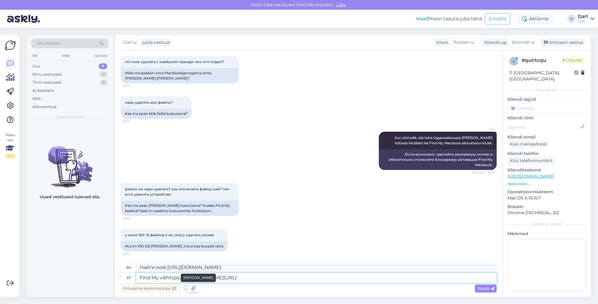
type textarea "Найти мой vhttps://support.apple.com/et-ee/guide/icloud/mmdc23b125f6/icloud"
type textarea "Find My väljhttps://support.apple.com/et-ee/guide/icloud/mmdc23b125f6/icloud"
type textarea "Найти мою версию https://support.apple.com/et-ee/guide/icloud/mmdc23b125f6/iclo…"
type textarea "Find My välja lhttps://support.apple.com/et-ee/guide/icloud/mmdc23b125f6/icloud"
type textarea "Find My ljhttps://support.apple.com/et-ee/guide/icloud/mmdc23b125f6/icloud"
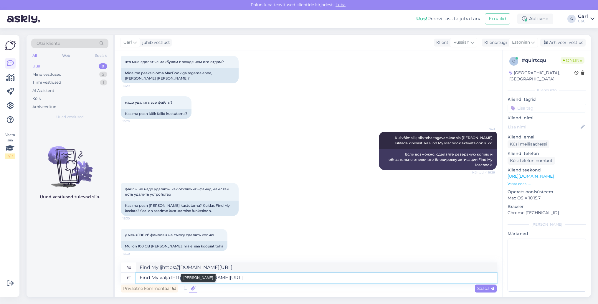
type textarea "Find My välja lühttps://support.apple.com/et-ee/guide/icloud/mmdc23b125f6/icloud"
type textarea "Найти меня можно на сайте lhttps://support.apple.com/et-ee/guide/icloud/mmdc23b…"
type textarea "Find My välja lülhttps://support.apple.com/et-ee/guide/icloud/mmdc23b125f6/iclo…"
type textarea "Find My из коробки https://support.apple.com/et-ee/guide/icloud/mmdc23b125f6/ic…"
type textarea "Find My välja lülithttps://support.apple.com/et-ee/guide/icloud/mmdc23b125f6/ic…"
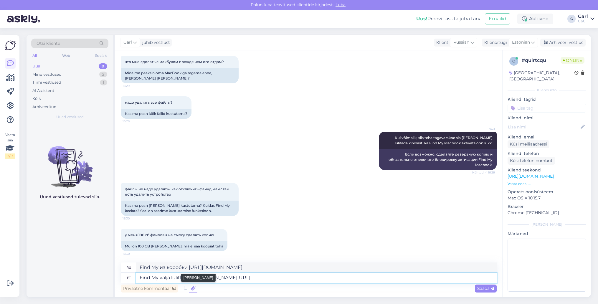
type textarea "Включите Find My lhttps://support.apple.com/et-ee/guide/icloud/mmdc23b125f6/icl…"
type textarea "Find My välja lülitamhttps://support.apple.com/et-ee/guide/icloud/mmdc23b125f6/…"
type textarea "Отключить Find lithttps://support.apple.com/et-ee/guide/icloud/mmdc23b125f6/icl…"
type textarea "Find My välja lülitamihttps://support.apple.com/et-ee/guide/icloud/mmdc23b125f6…"
type textarea "Отключить Find litahttps://support.apple.com/et-ee/guide/icloud/mmdc23b125f6/ic…"
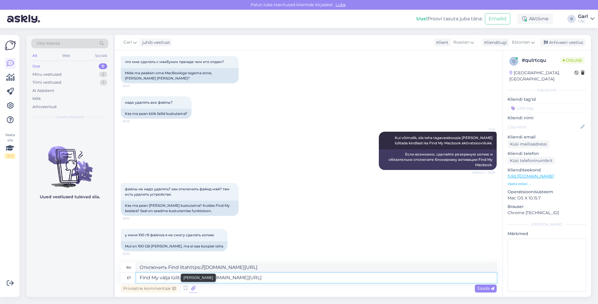
type textarea "Find My välja lülitamisehttps://support.apple.com/et-ee/guide/icloud/mmdc23b125…"
type textarea "Отключить Find litamihttps://support.apple.com/et-ee/guide/icloud/mmdc23b125f6/…"
type textarea "Find My välja lülitamisekhttps://support.apple.com/et-ee/guide/icloud/mmdc23b12…"
type textarea "Я отключаю Find My litamhttps://support.apple.com/et-ee/guide/icloud/mmdc23b125…"
type textarea "Find My välja lülitamiseks https://support.apple.com/et-ee/guide/icloud/mmdc23b…"
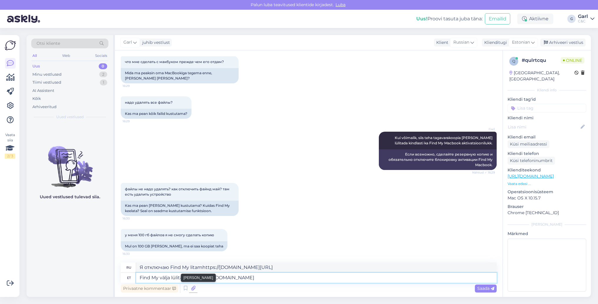
type textarea "litamisehttps://support.apple.com/et-ee/guide/icloud/mmdc23b125f6/icloud"
type textarea "Find My välja lülitamiseks lhttps://support.apple.com/et-ee/guide/icloud/mmdc23…"
type textarea "litamisekhttps://support.apple.com/et-ee/guide/icloud/mmdc23b125f6/icloud"
type textarea "Find My välja lülitamiseks lehttps://support.apple.com/et-ee/guide/icloud/mmdc2…"
type textarea "litamisekshttps://support.apple.com/et-ee/guide/icloud/mmdc23b125f6/icloud"
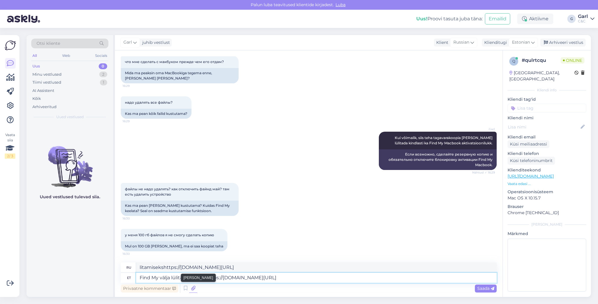
type textarea "Find My välja lülitamiseks leiahttps://support.apple.com/et-ee/guide/icloud/mmd…"
type textarea "Чтобы отключить функцию «Локатор», leiahttps://support.apple.com/et-ee/guide/ic…"
type textarea "Find My välja lülitamiseks leiate juhttps://support.apple.com/et-ee/guide/iclou…"
type textarea "Чтобы отключить функцию «Локатор», см. https://support.apple.com/et-ee/guide/ic…"
type textarea "Find My välja lülitamiseks leiate juhendhttps://support.apple.com/et-ee/guide/i…"
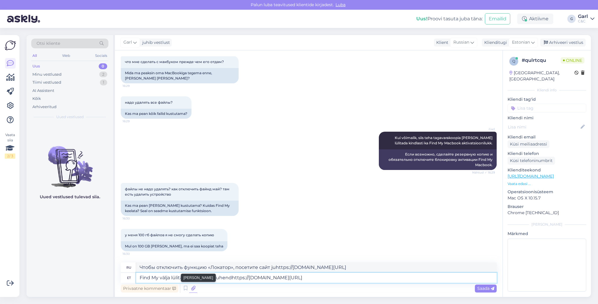
type textarea "juhehttps://support.apple.com/et-ee/guide/icloud/mmdc23b125f6/icloud"
type textarea "Find My välja lülitamiseks leiate juhendihttps://support.apple.com/et-ee/guide/…"
type textarea "Чтобы отключить функцию «Локатор», см. juhhttps://support.apple.com/et-ee/guide…"
type textarea "Find My välja lülitamiseks leiate juhendit https://support.apple.com/et-ee/guid…"
type textarea "juhenhttps://support.apple.com/et-ee/guide/icloud/mmdc23b125f6/icloud"
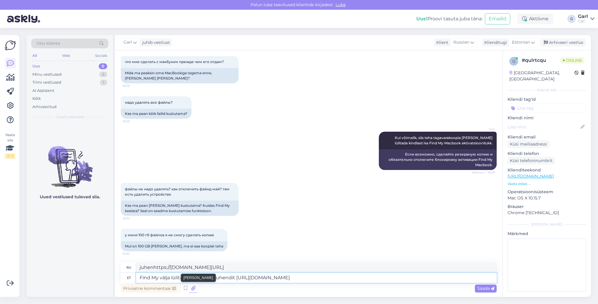
type textarea "Find My välja lülitamiseks leiate juhendit shttps://support.apple.com/et-ee/gui…"
type textarea "juhendithttps://support.apple.com/et-ee/guide/icloud/mmdc23b125f6/icloud"
type textarea "Find My välja lülitamiseks leiate juhendit sihttps://support.apple.com/et-ee/gu…"
type textarea "juhendihttps://support.apple.com/et-ee/guide/icloud/mmdc23b125f6/icloud"
type textarea "Find My välja lülitamiseks leiate juhendit siihttps://support.apple.com/et-ee/g…"
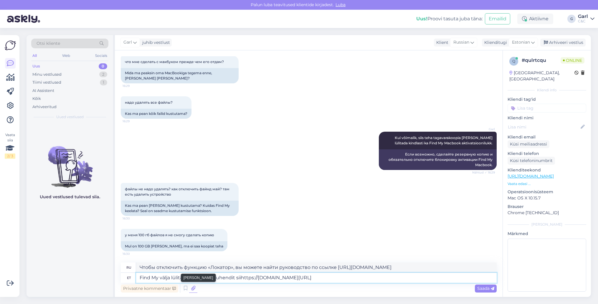
type textarea "Инструкции по отключению функции «Локатор» можно найти shttps://support.apple.c…"
type textarea "Find My välja lülitamiseks leiate juhendit siithttps://support.apple.com/et-ee/…"
type textarea "Инструкции по отключению функции «Локатор» можно найти sihttps://support.apple.…"
type textarea "Find My välja lülitamiseks leiate juhendit siit:https://support.apple.com/et-ee…"
type textarea "Инструкции по отключению функции «Локатор» можно найти siithttps://support.appl…"
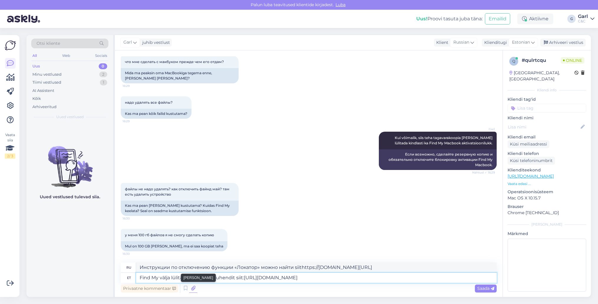
type textarea "Find My välja lülitamiseks leiate juhendit siit: https://support.apple.com/et-e…"
type textarea "Инструкции по отключению функции «Локатор» можно найти здесь: https://support.a…"
click at [158, 278] on textarea "Find My välja lülitamiseks leiate juhendit siit: https://support.apple.com/et-e…" at bounding box center [316, 278] width 361 height 10
type textarea "Find My Mac välja lülitamiseks leiate juhendit siit: https://support.apple.com/…"
type textarea "Инструкции по отключению функции «Найти мой Mac» можно найти здесь: https://sup…"
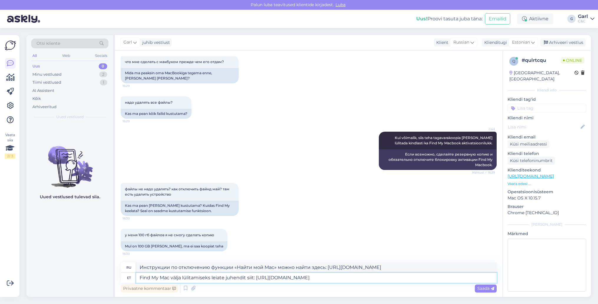
click at [432, 279] on textarea "Find My Mac välja lülitamiseks leiate juhendit siit: https://support.apple.com/…" at bounding box center [316, 278] width 361 height 10
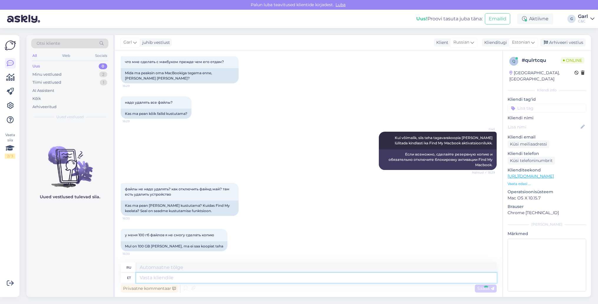
scroll to position [191, 0]
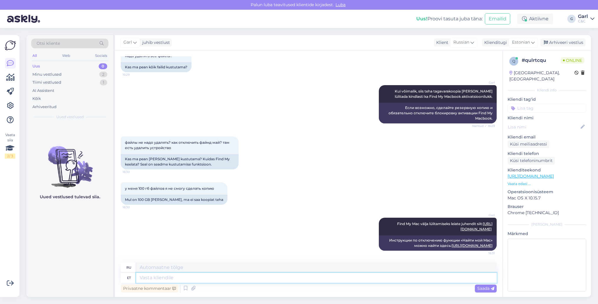
click at [223, 280] on textarea at bounding box center [316, 278] width 361 height 10
type textarea "Failide"
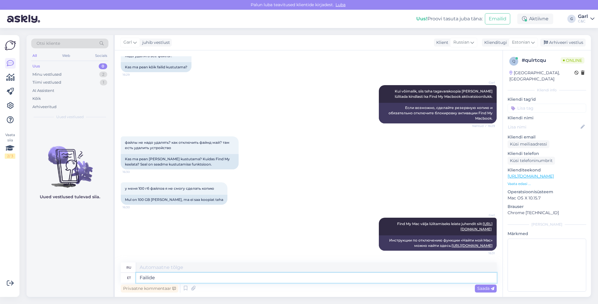
type textarea "Файлы"
type textarea "Failide kustutamine e"
type textarea "Удаление файлов"
type textarea "Failide kustutamine ei ole"
type textarea "Удаление файлов не"
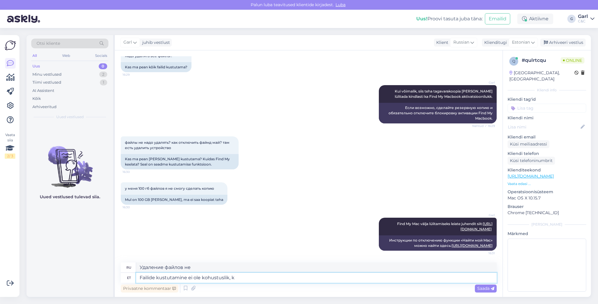
type textarea "Failide kustutamine ei ole kohustuslik, ku"
type textarea "Удаление файлов не является обязательным,"
type textarea "Failide kustutamine ei ole kohustuslik, kuid"
type textarea "Удаление файлов не является обязательным, но"
type textarea "Failide kustutamine ei ole kohustuslik, kuid meie teh"
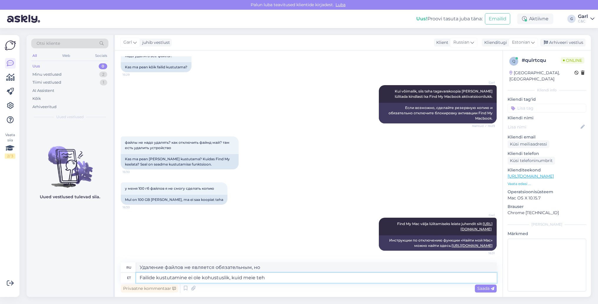
type textarea "Удаление файлов не является обязательным, но мы"
type textarea "Failide kustutamine ei ole kohustuslik, kuid meie tehnikud se"
type textarea "Удаление файлов не является обязательным, но наши специалисты"
type textarea "Failide kustutamine ei ole kohustuslik, kuid meie tehnikud seadmes säi"
type textarea "Удаление файлов не является обязательным, но наши специалисты на устройстве"
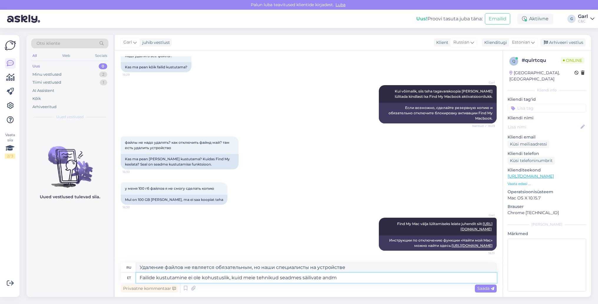
type textarea "Failide kustutamine ei ole kohustuslik, kuid meie tehnikud seadmes säilivate an…"
type textarea "Удаление файлов не является обязательным, но наши специалисты проверят наличие …"
type textarea "Failide kustutamine ei ole kohustuslik, kuid meie tehnikud seadmes säilivate an…"
type textarea "Удаление файлов не является обязательным, но наши специалисты проведут сканиров…"
type textarea "Failide kustutamine ei ole kohustuslik, kuid meie tehnikud seadmes säilivate an…"
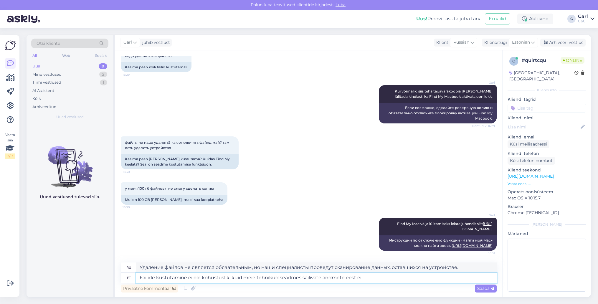
type textarea "Удаление файлов не является обязательным, но наши специалисты несут ответственн…"
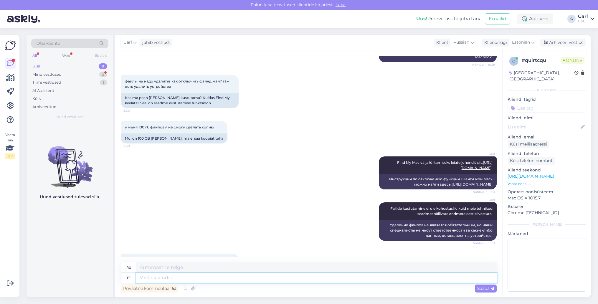
scroll to position [288, 0]
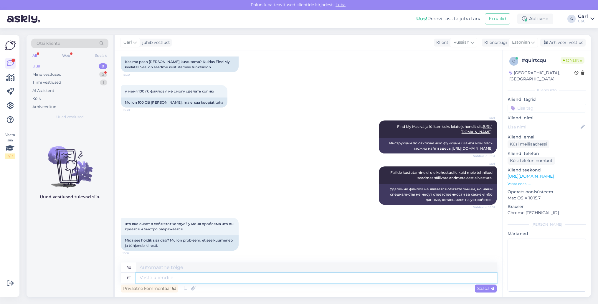
click at [223, 276] on textarea at bounding box center [316, 278] width 361 height 10
drag, startPoint x: 119, startPoint y: 226, endPoint x: 207, endPoint y: 231, distance: 87.4
click at [207, 231] on div "Vestlus algas Sep 9 2025 здравствуйте я забронировала время на завтра но не виж…" at bounding box center [309, 173] width 388 height 247
copy span "что включает в себя этот холдус? у меня проблема что он греется и быстро разряж…"
click at [200, 280] on textarea at bounding box center [316, 278] width 361 height 10
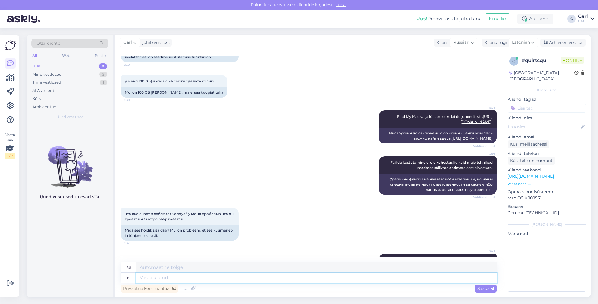
scroll to position [345, 0]
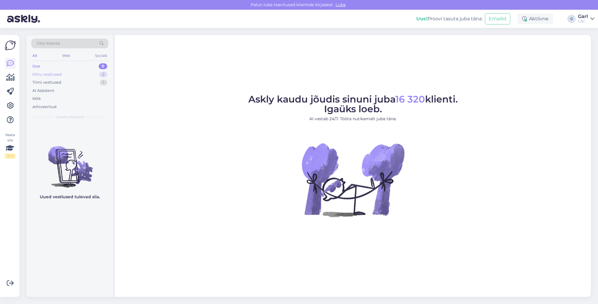
click at [101, 75] on div "2" at bounding box center [103, 75] width 8 height 6
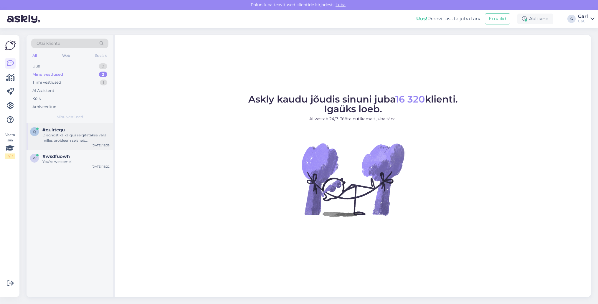
click at [76, 126] on div "q #qulrtcqu Diagnostika käigus selgitatakse välja, milles probleem seisneb. Kui…" at bounding box center [70, 136] width 87 height 27
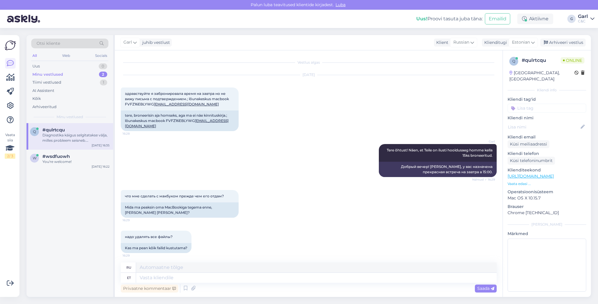
scroll to position [345, 0]
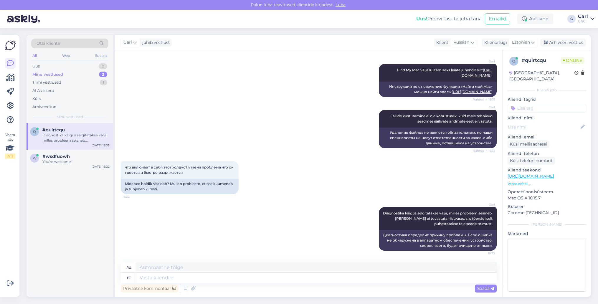
click at [101, 171] on div "q #qulrtcqu Diagnostika käigus selgitatakse välja, milles probleem seisneb. Kui…" at bounding box center [70, 210] width 87 height 174
click at [100, 167] on div "Sep 9 16:22" at bounding box center [101, 166] width 18 height 4
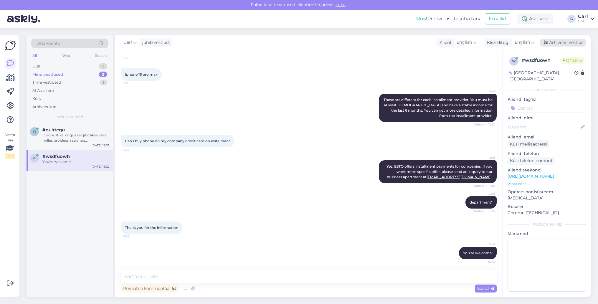
click at [560, 42] on div "Arhiveeri vestlus" at bounding box center [563, 43] width 45 height 8
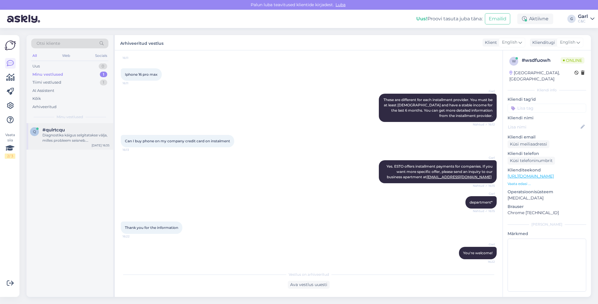
click at [87, 141] on div "Diagnostika käigus selgitatakse välja, milles probleem seisneb. Kui viga ei tuv…" at bounding box center [75, 138] width 67 height 11
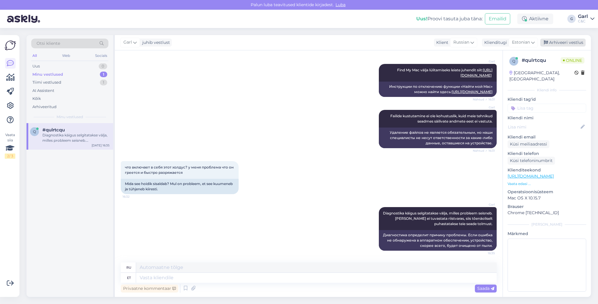
click at [569, 39] on div "Arhiveeri vestlus" at bounding box center [563, 43] width 45 height 8
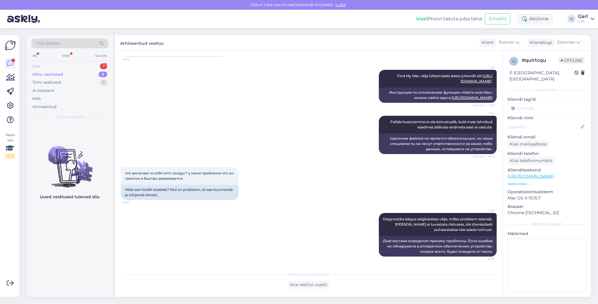
click at [96, 68] on div "Uus 1" at bounding box center [69, 66] width 77 height 8
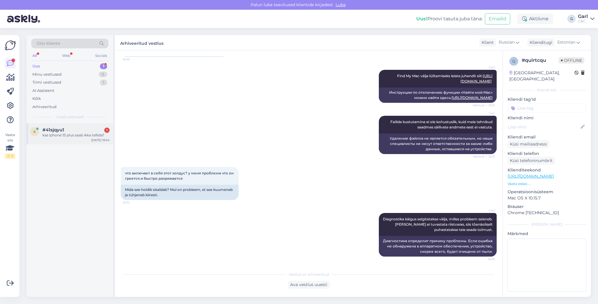
click at [75, 127] on div "#41sjqyu1 1" at bounding box center [75, 129] width 67 height 5
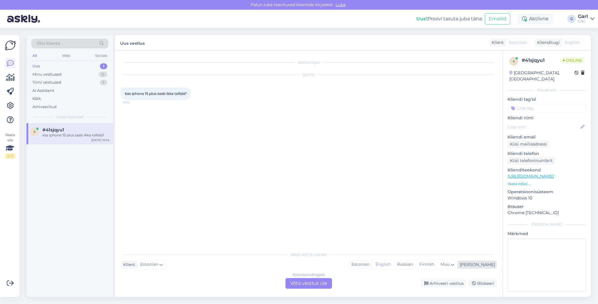
click at [373, 266] on div "Estonian" at bounding box center [361, 264] width 24 height 9
click at [327, 283] on div "Estonian to Estonian Võta vestlus üle" at bounding box center [309, 283] width 47 height 11
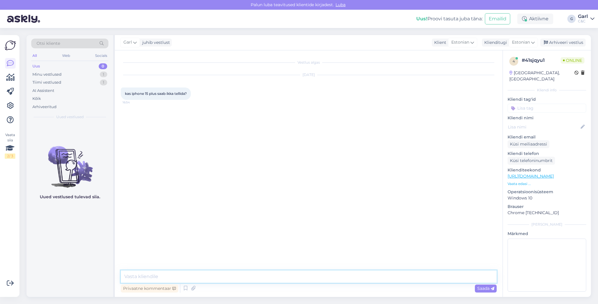
click at [326, 276] on textarea at bounding box center [309, 277] width 376 height 12
type textarea "Tere! Paraku mitte. Selle mudeli müük on lõpetatud."
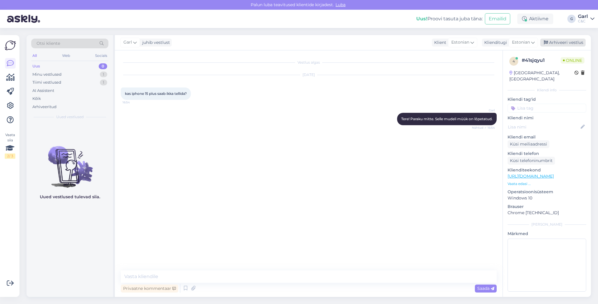
click at [561, 44] on div "Arhiveeri vestlus" at bounding box center [563, 43] width 45 height 8
